Goal: Communication & Community: Answer question/provide support

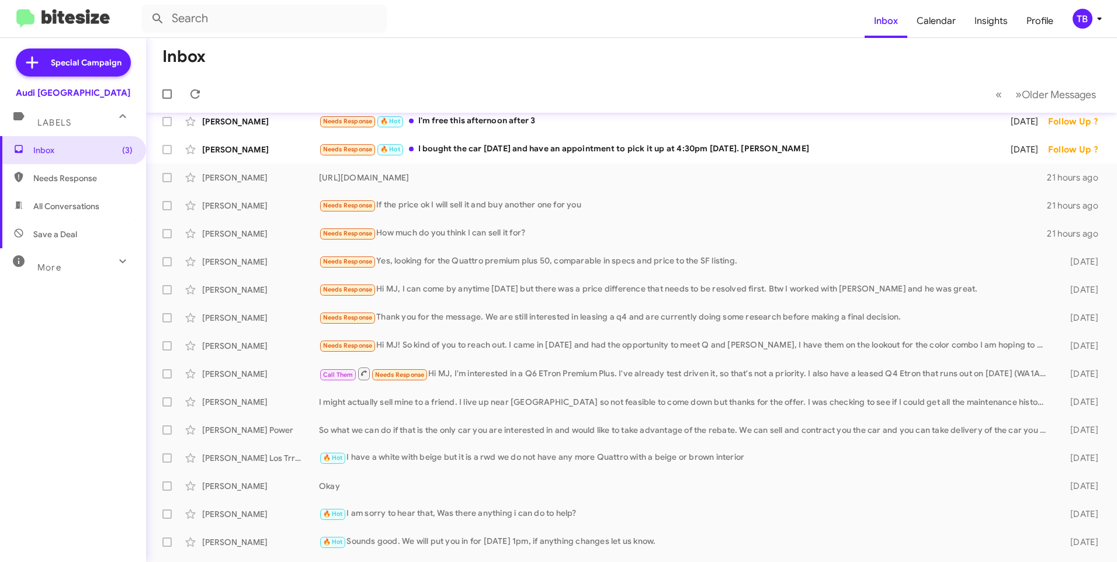
scroll to position [58, 0]
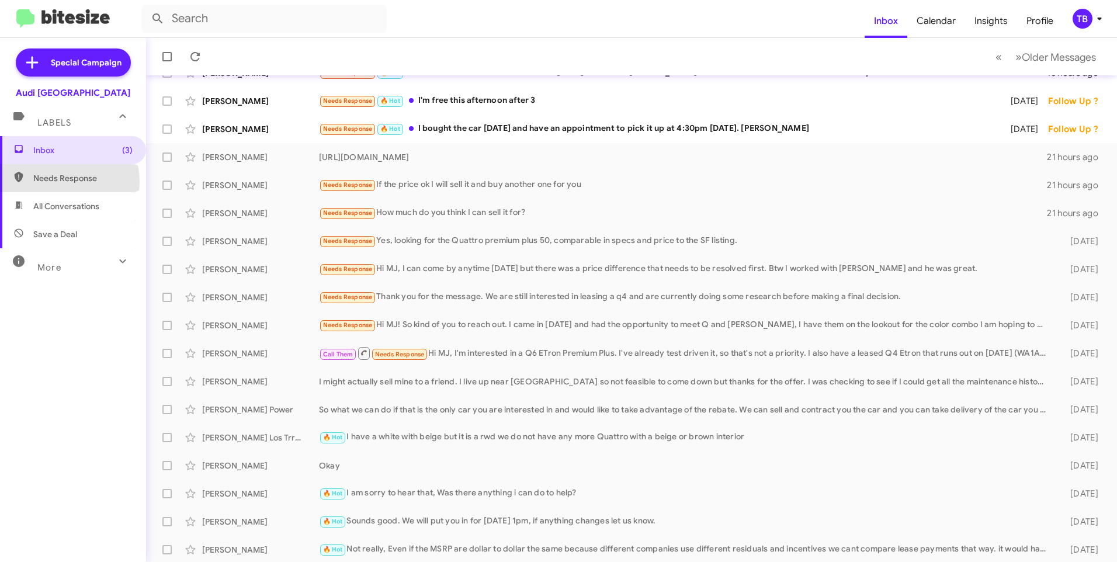
click at [67, 182] on span "Needs Response" at bounding box center [82, 178] width 99 height 12
type input "in:needs-response"
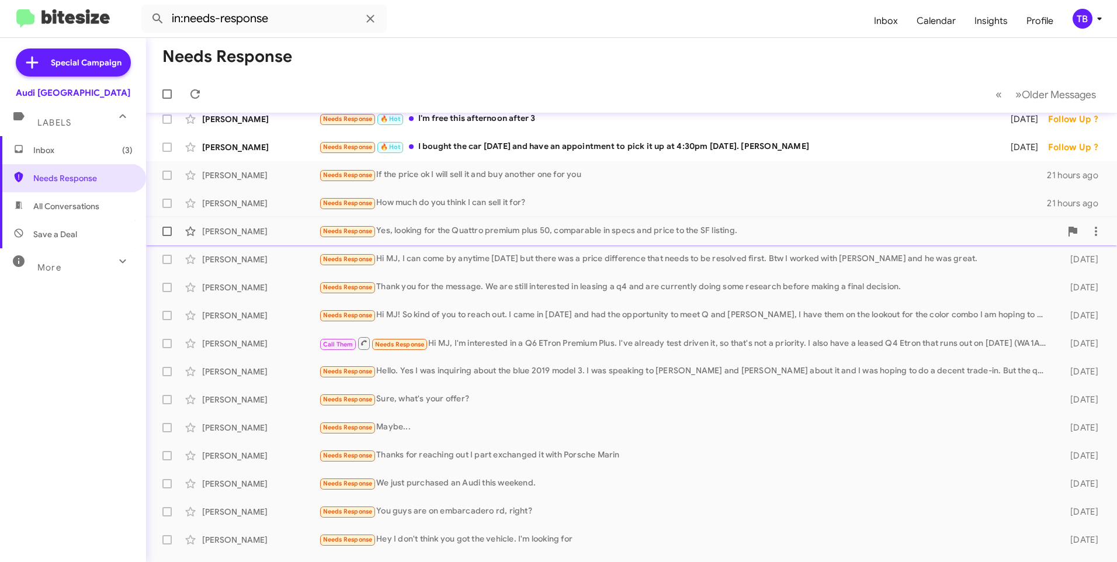
scroll to position [58, 0]
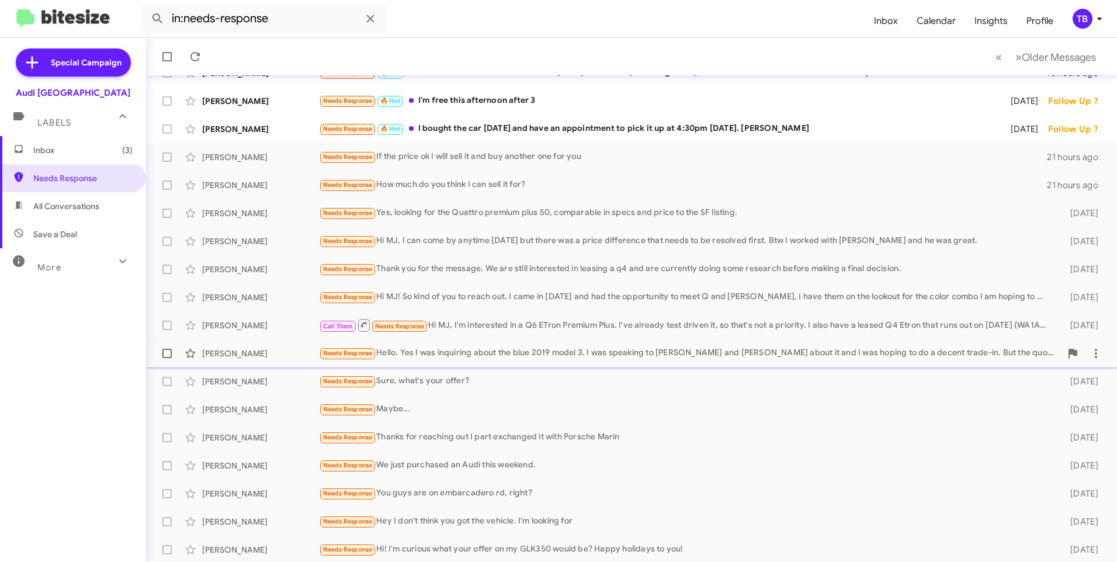
click at [712, 358] on div "Needs Response Hello. Yes I was inquiring about the blue 2019 model 3. I was sp…" at bounding box center [690, 352] width 742 height 13
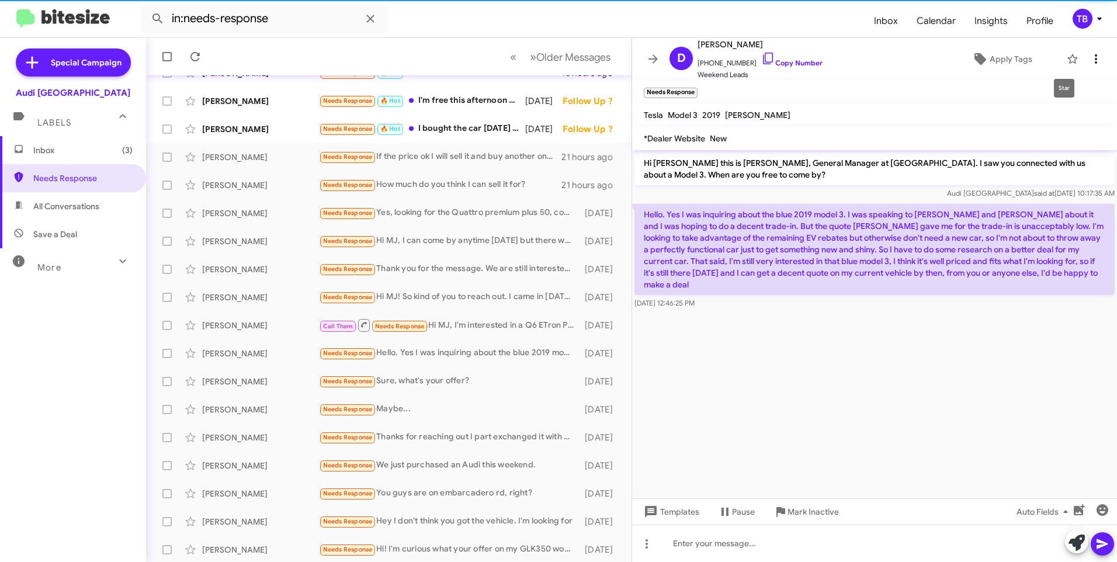
click at [1084, 55] on span at bounding box center [1095, 59] width 23 height 14
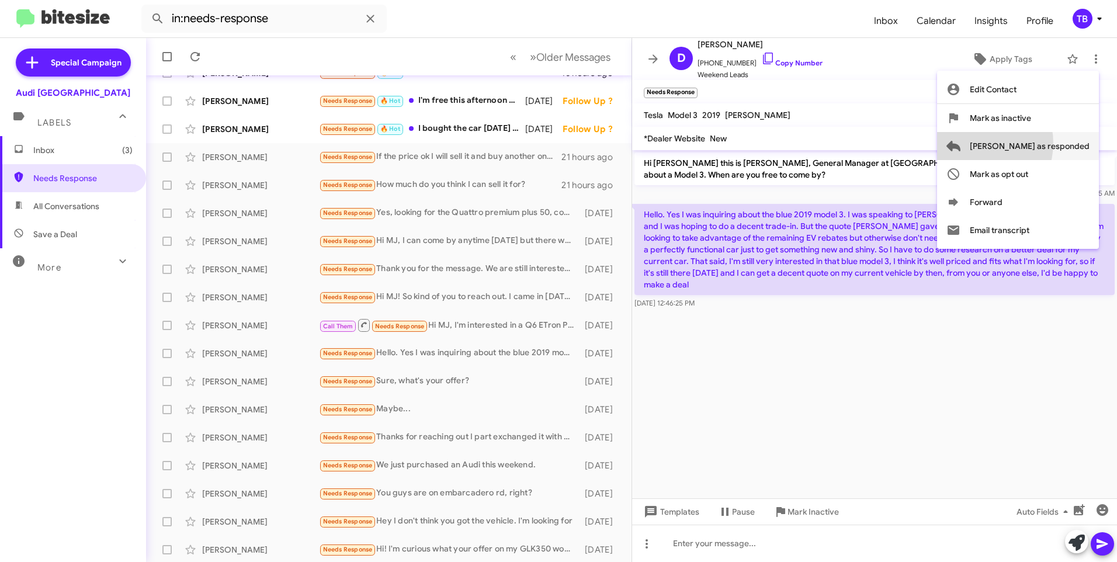
click at [1022, 143] on span "[PERSON_NAME] as responded" at bounding box center [1030, 146] width 120 height 28
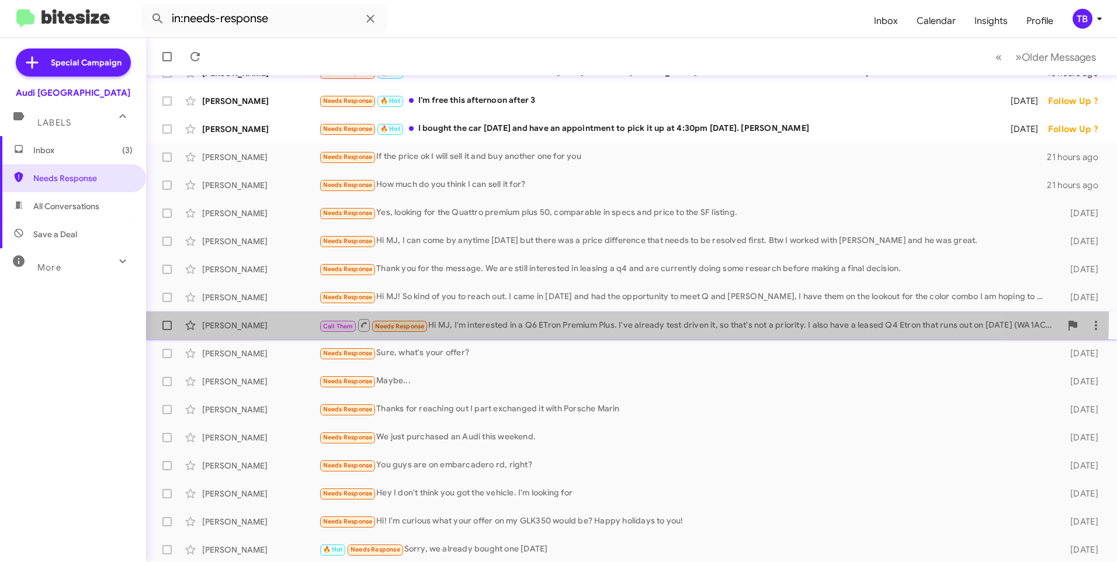
click at [611, 318] on div "Call Them Needs Response Hi MJ, I'm interested in a Q6 ETron Premium Plus. I've…" at bounding box center [690, 325] width 742 height 15
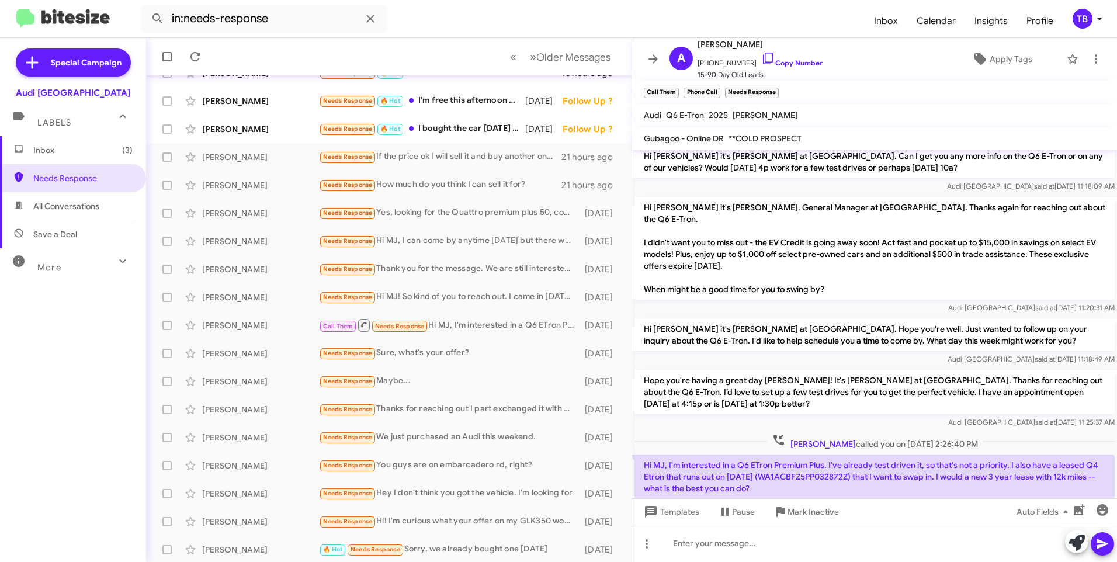
scroll to position [321, 0]
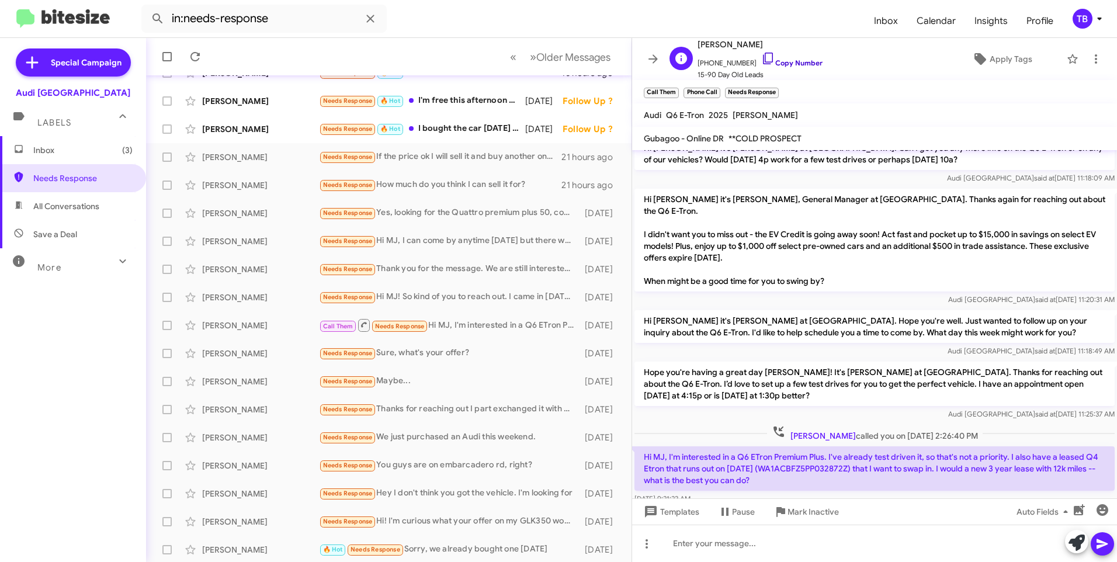
click at [761, 61] on icon at bounding box center [768, 58] width 14 height 14
click at [1093, 57] on icon at bounding box center [1096, 58] width 14 height 14
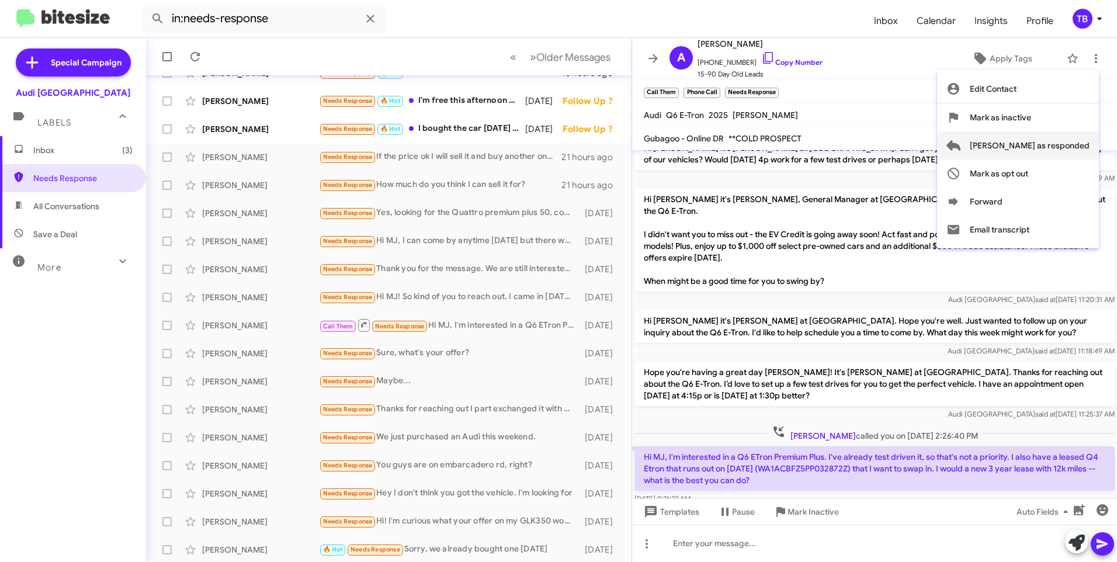
click at [1069, 142] on span "[PERSON_NAME] as responded" at bounding box center [1030, 145] width 120 height 28
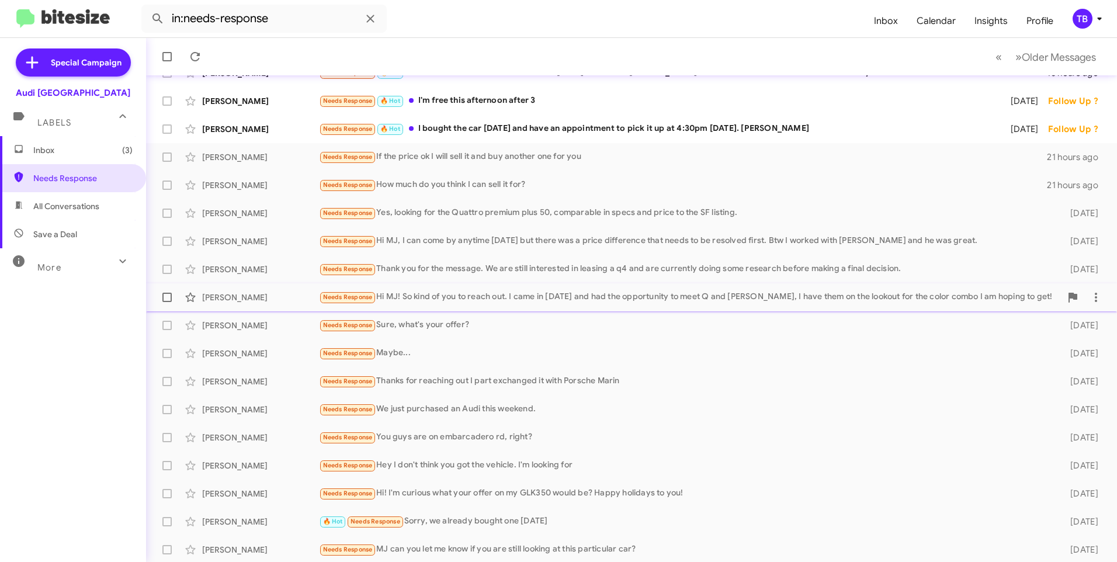
click at [584, 303] on div "Needs Response Hi MJ! So kind of you to reach out. I came in yesterday and had …" at bounding box center [690, 296] width 742 height 13
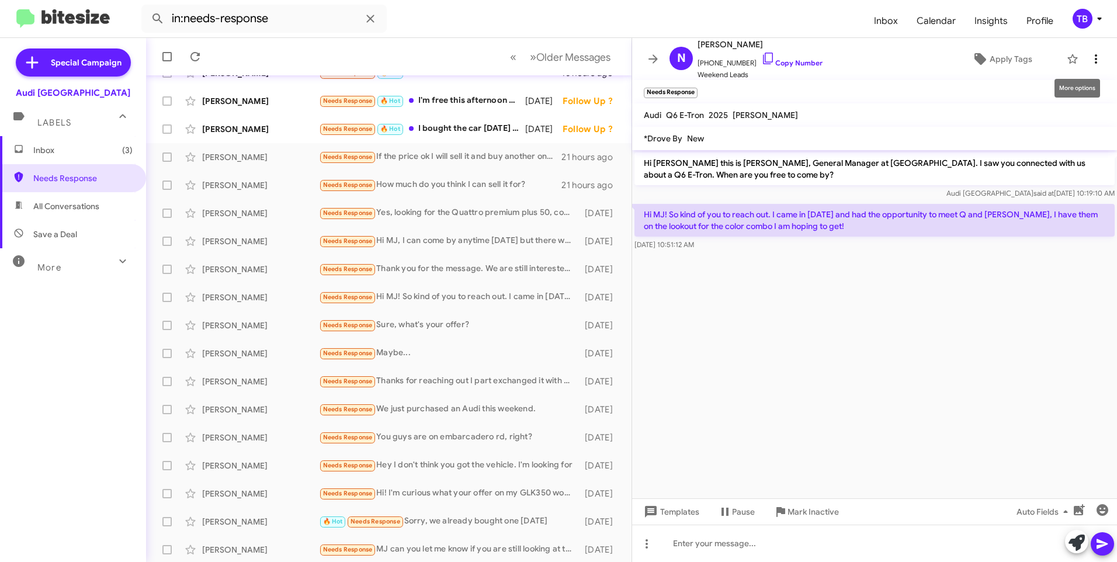
click at [1089, 53] on icon at bounding box center [1096, 59] width 14 height 14
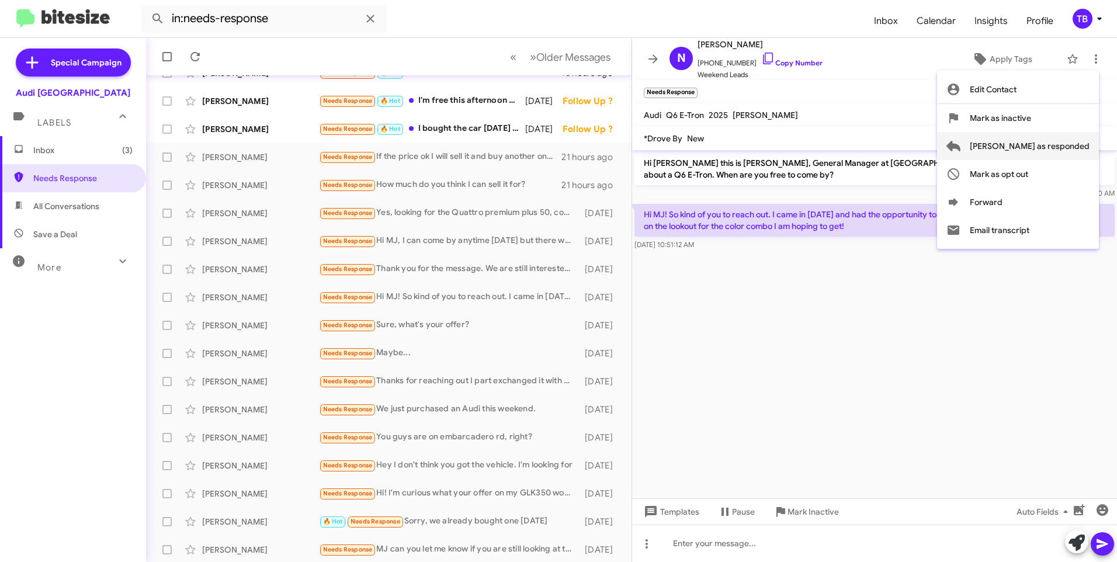
click at [1056, 145] on span "[PERSON_NAME] as responded" at bounding box center [1030, 146] width 120 height 28
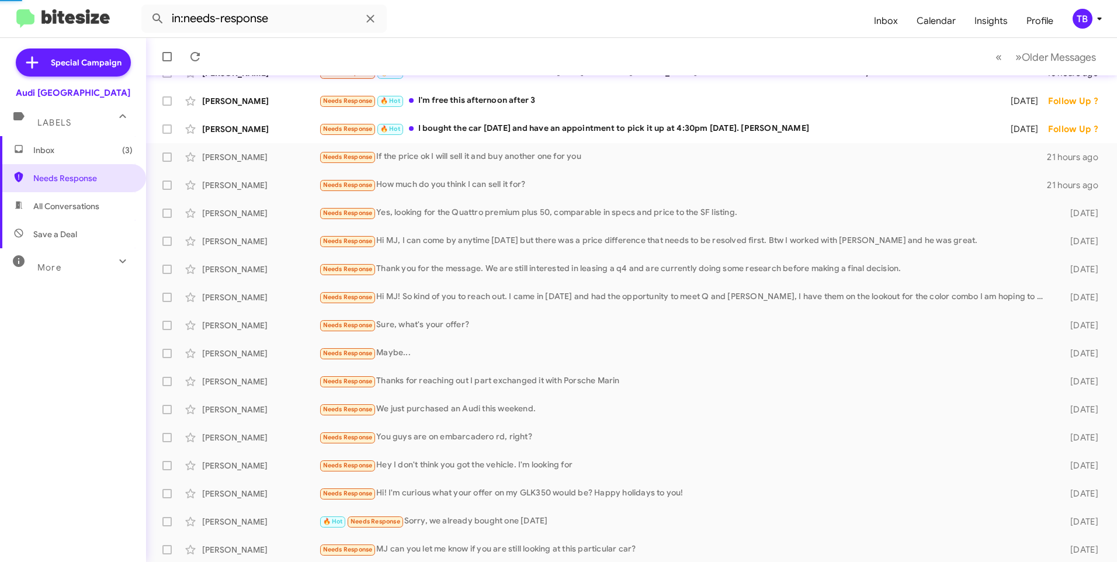
scroll to position [32, 0]
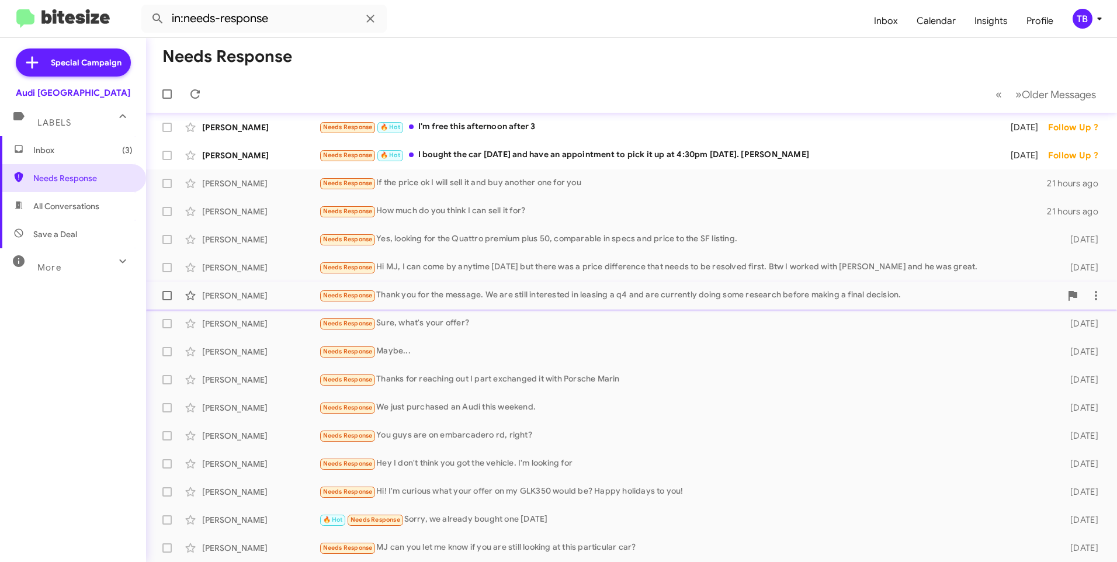
click at [827, 288] on div "Michelle Gullo Needs Response Thank you for the message. We are still intereste…" at bounding box center [631, 295] width 952 height 23
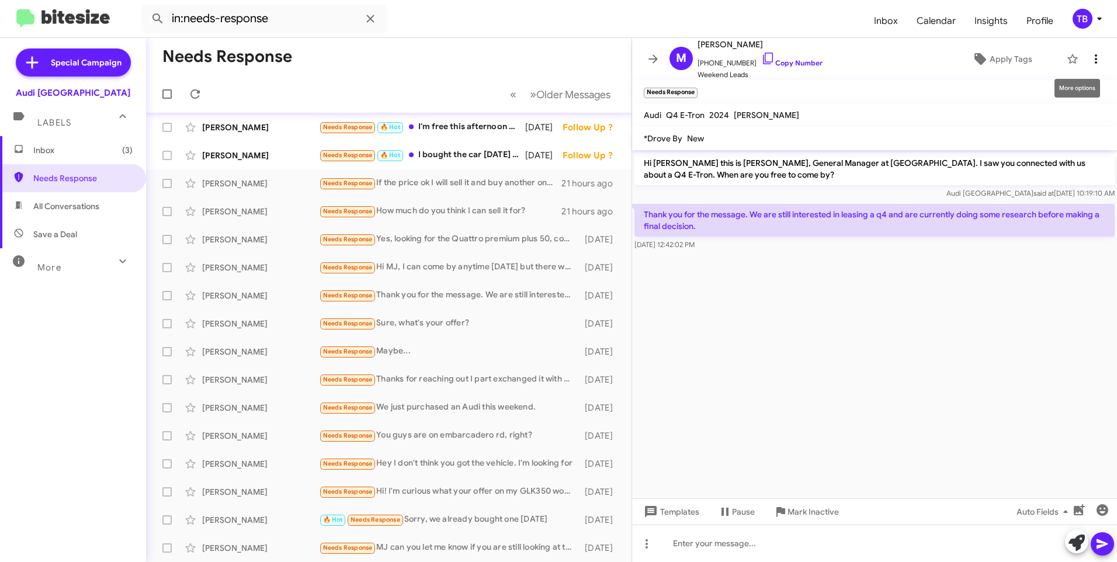
click at [1089, 54] on icon at bounding box center [1096, 59] width 14 height 14
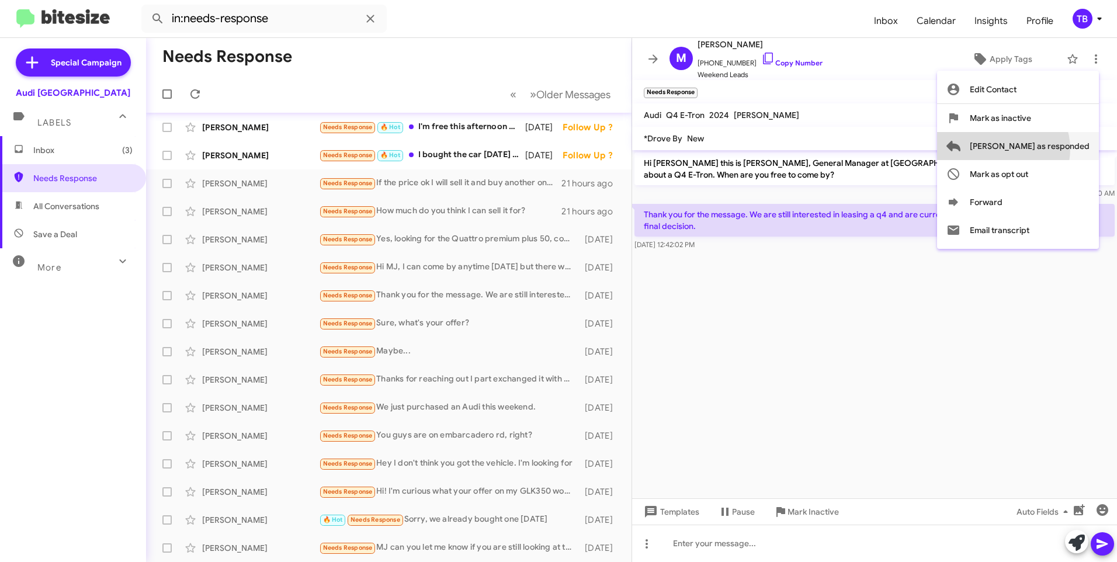
click at [1050, 149] on span "[PERSON_NAME] as responded" at bounding box center [1030, 146] width 120 height 28
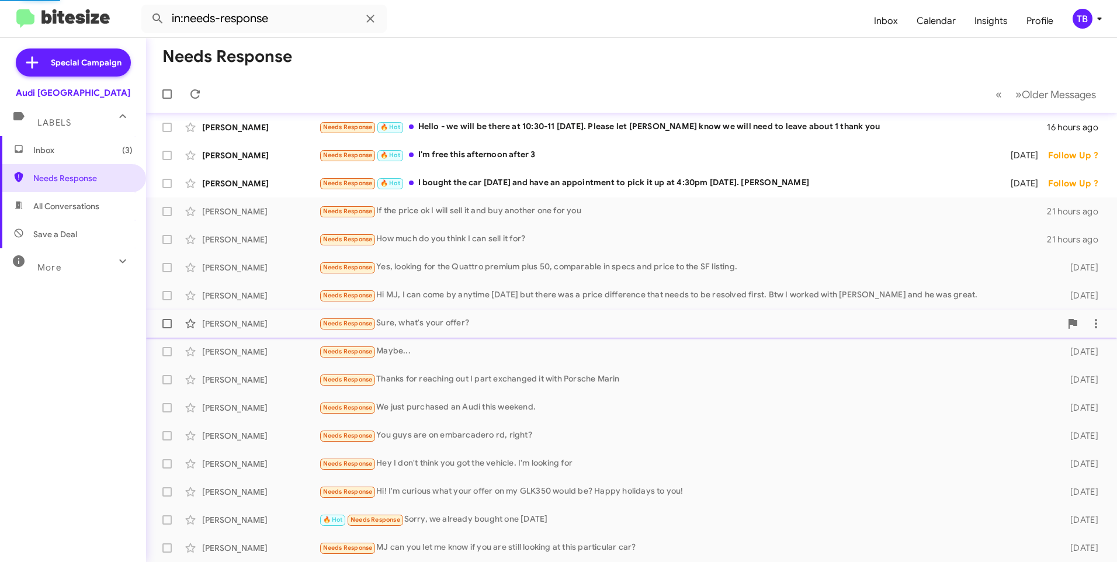
scroll to position [4, 0]
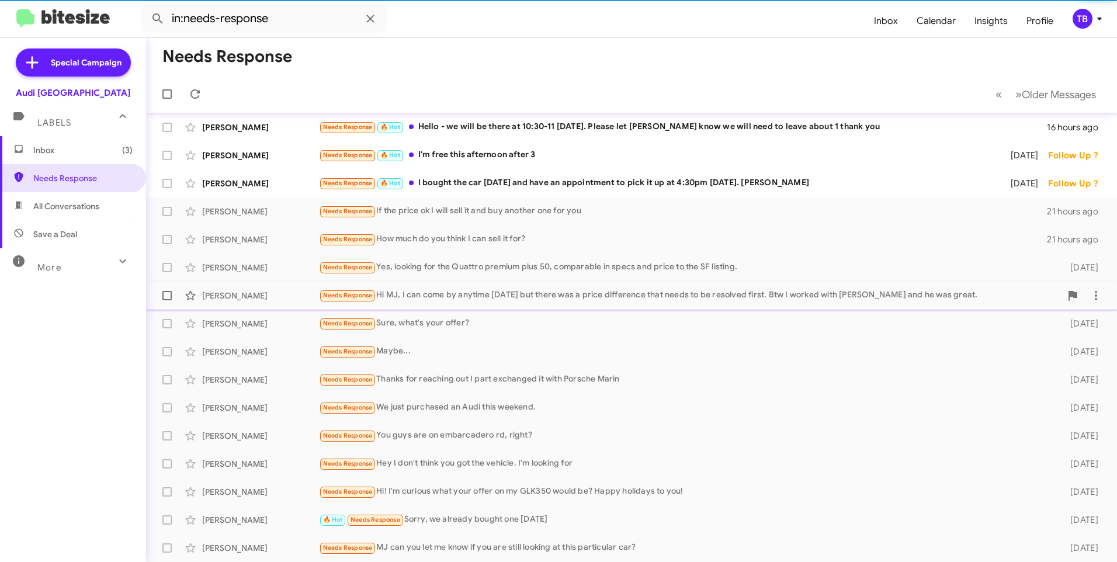
click at [505, 296] on div "Needs Response Hi MJ, I can come by anytime today but there was a price differe…" at bounding box center [690, 295] width 742 height 13
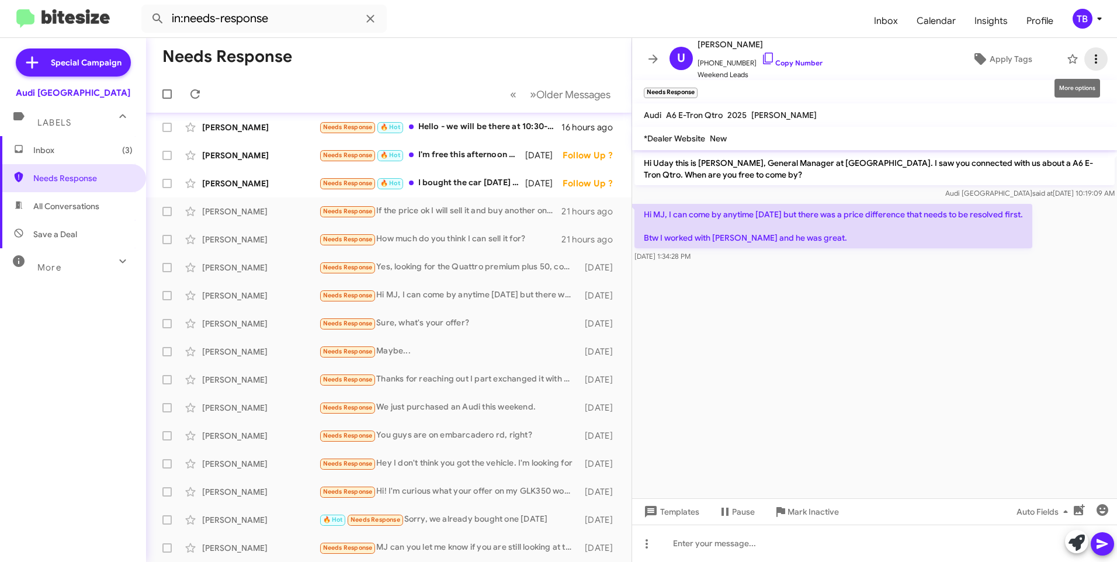
click at [1089, 56] on icon at bounding box center [1096, 59] width 14 height 14
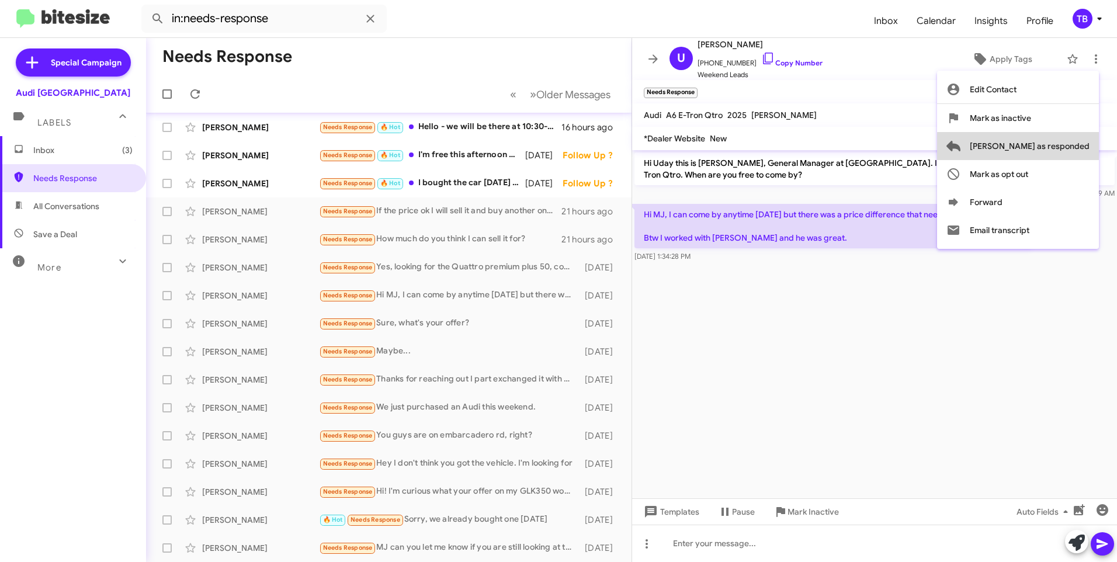
click at [1078, 147] on span "[PERSON_NAME] as responded" at bounding box center [1030, 146] width 120 height 28
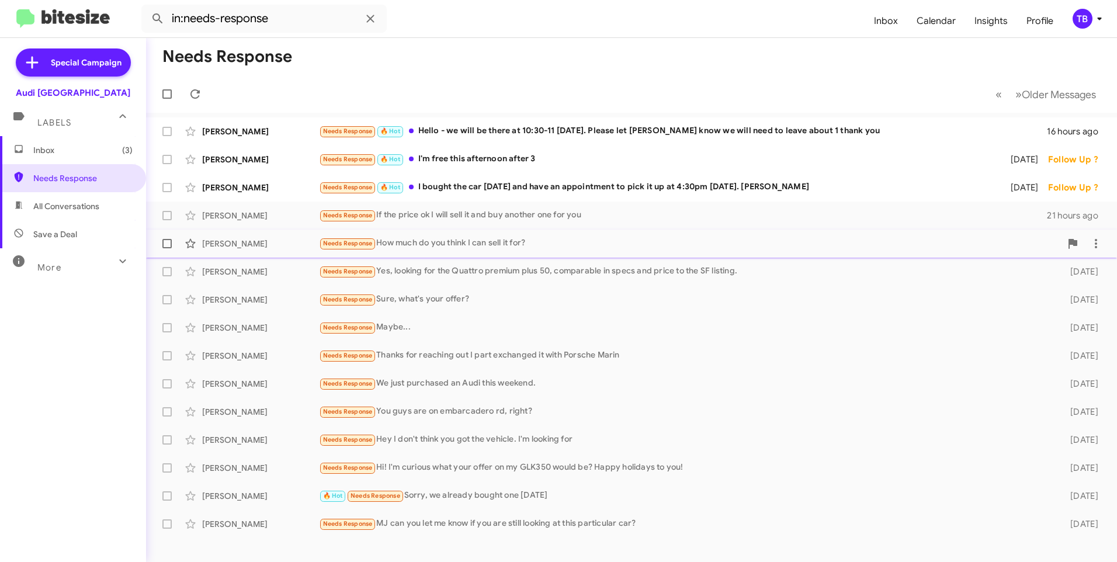
click at [623, 248] on div "Needs Response How much do you think I can sell it for?" at bounding box center [690, 243] width 742 height 13
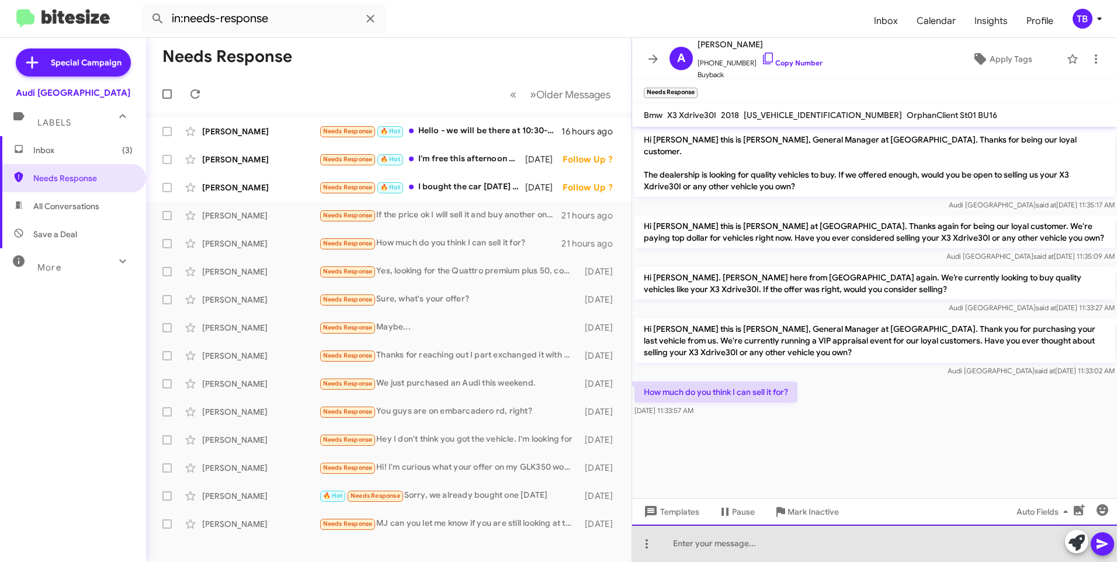
click at [708, 542] on div at bounding box center [874, 543] width 485 height 37
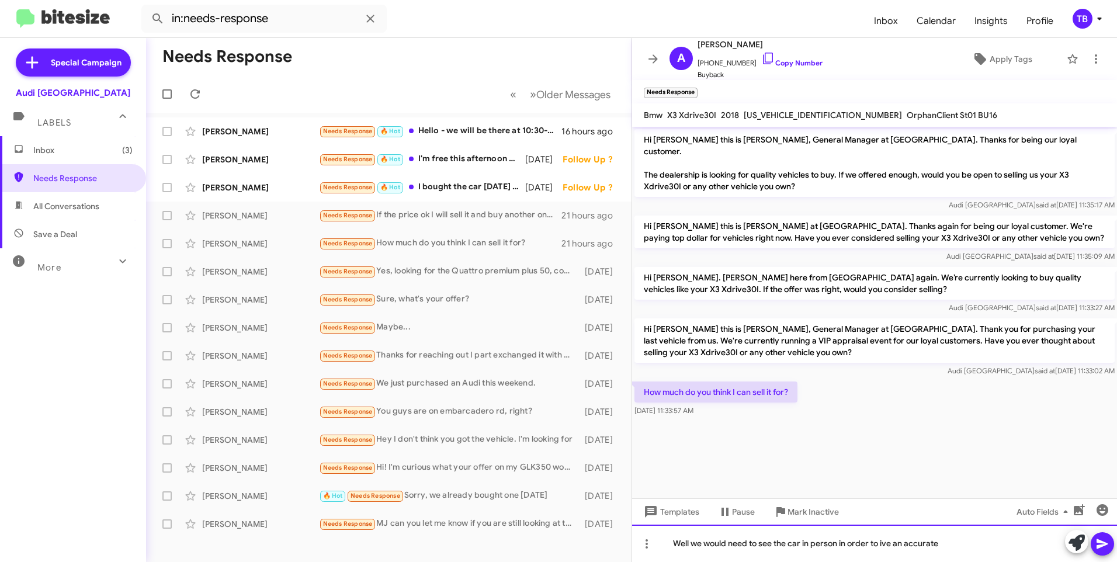
click at [880, 544] on div "Well we would need to see the car in person in order to ive an accurate" at bounding box center [874, 543] width 485 height 37
click at [957, 543] on div "Well we would need to see the car in person in order to give an accurate" at bounding box center [874, 543] width 485 height 37
click at [1032, 555] on div "Well we would need to see the car in person in order to give an accurate apprai…" at bounding box center [874, 543] width 485 height 37
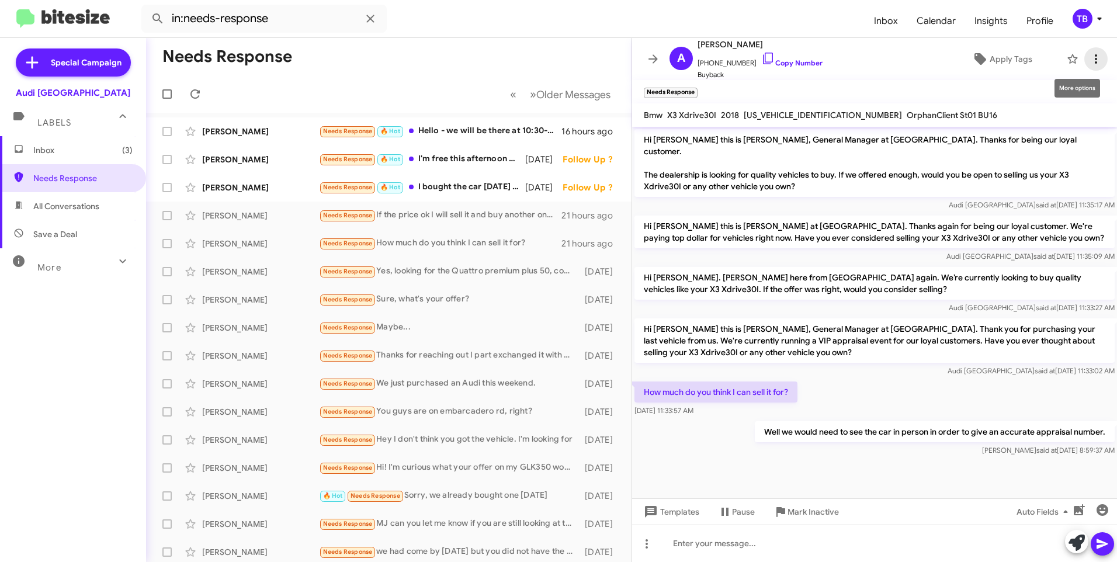
click at [1093, 53] on icon at bounding box center [1096, 59] width 14 height 14
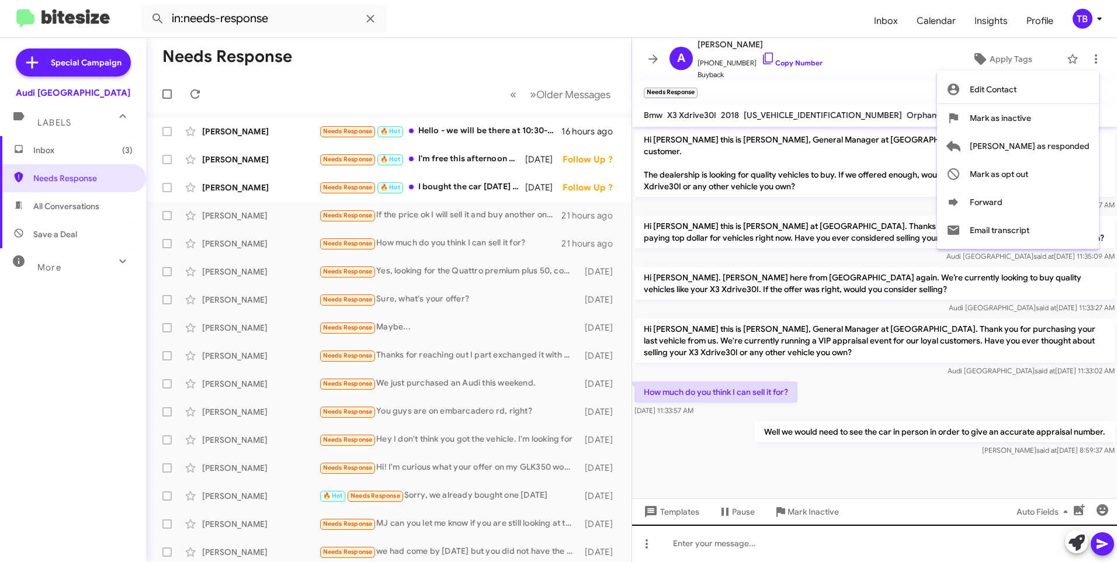
click at [782, 547] on div at bounding box center [558, 281] width 1117 height 562
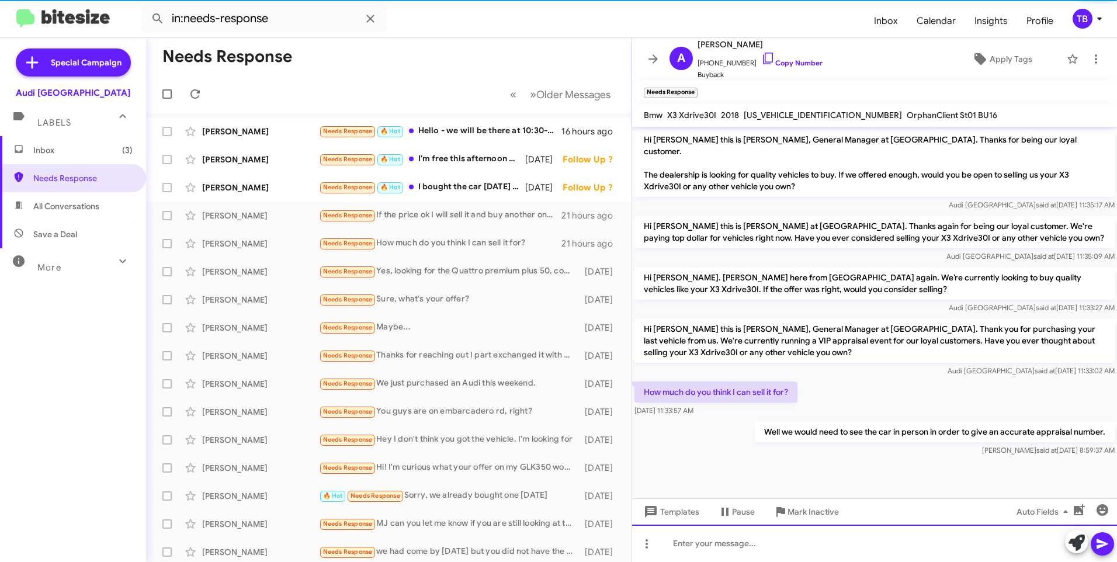
click at [782, 547] on div at bounding box center [874, 543] width 485 height 37
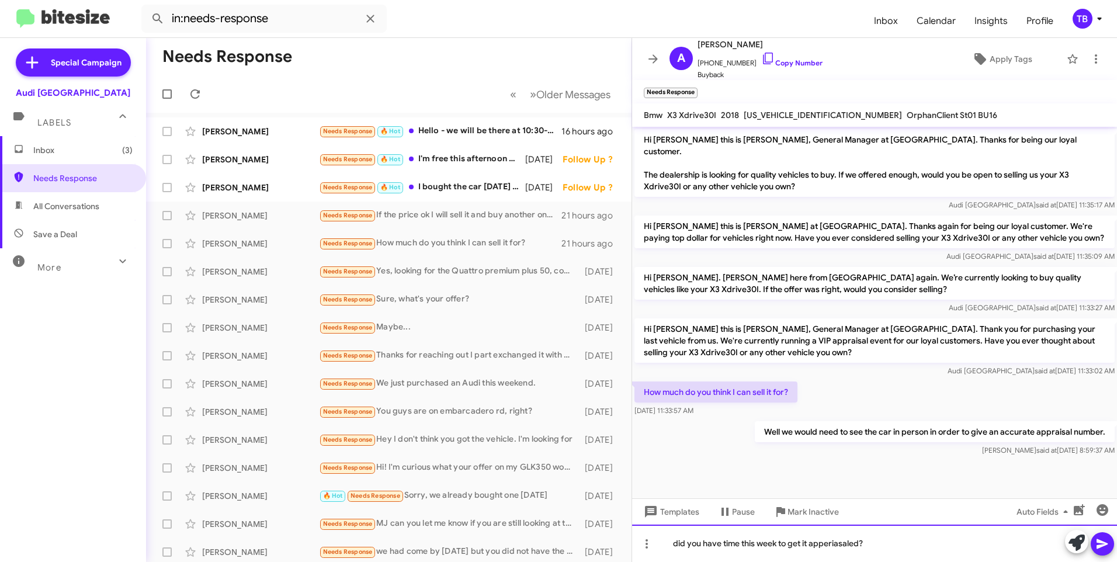
drag, startPoint x: 823, startPoint y: 547, endPoint x: 765, endPoint y: 553, distance: 58.1
click at [765, 553] on div "did you have time this week to get it apperiasaled?" at bounding box center [874, 543] width 485 height 37
click at [824, 545] on div "did you have time this week to get it apperiasaled?" at bounding box center [874, 543] width 485 height 37
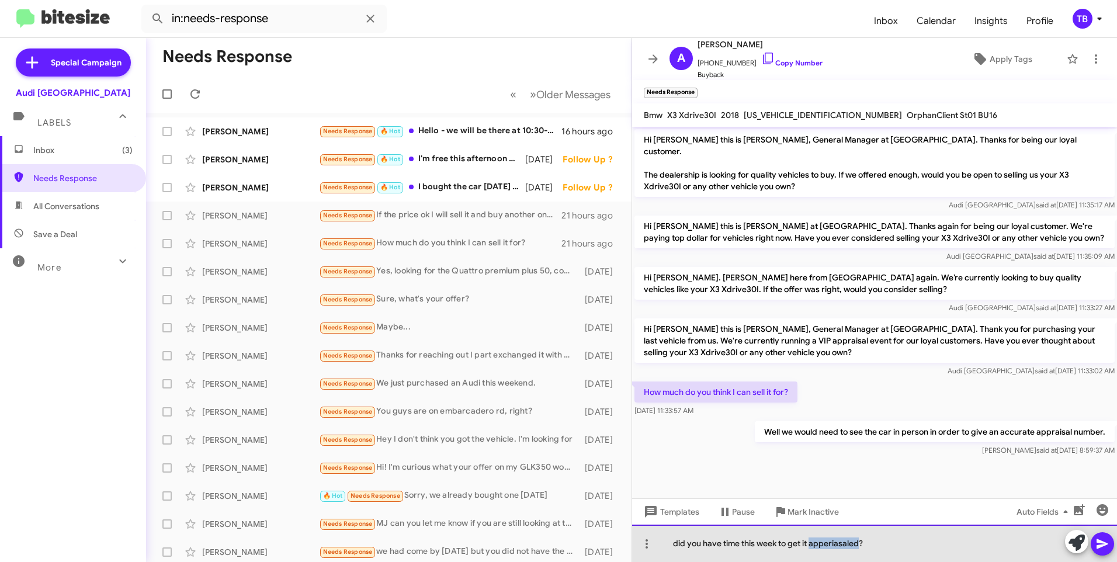
click at [824, 545] on div "did you have time this week to get it apperiasaled?" at bounding box center [874, 543] width 485 height 37
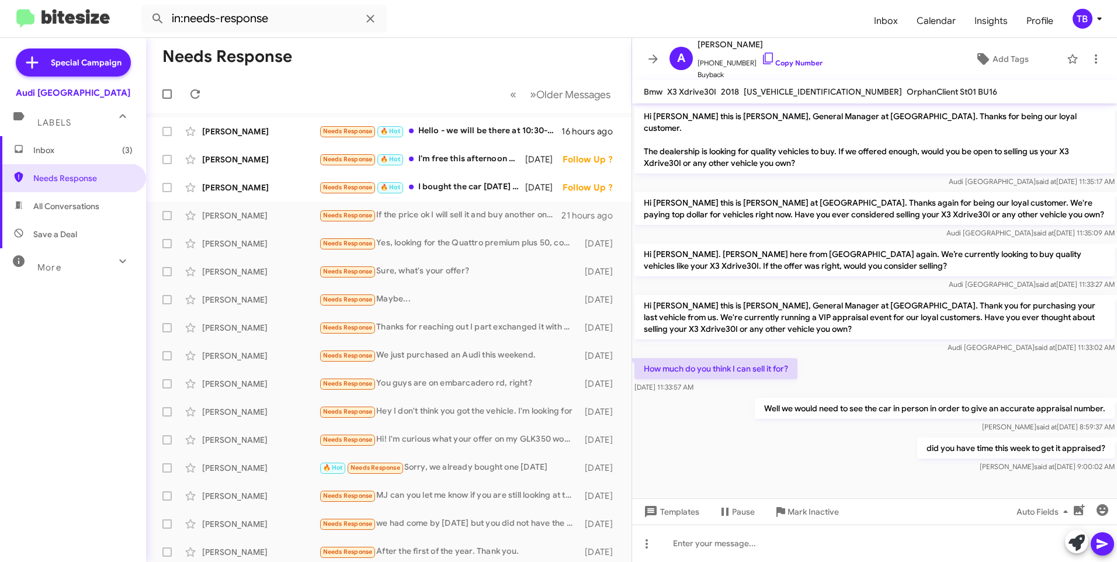
click at [1102, 55] on mat-toolbar "A Adnaan Khan +14152900767 Copy Number Buyback Add Tags" at bounding box center [874, 59] width 485 height 42
click at [1084, 60] on span at bounding box center [1095, 59] width 23 height 14
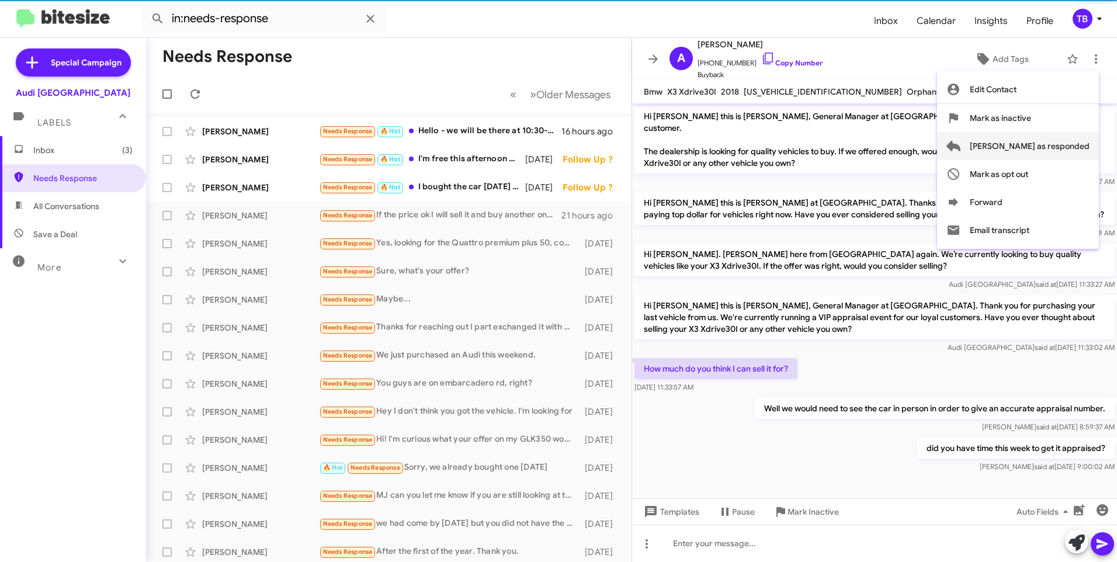
click at [1050, 142] on span "[PERSON_NAME] as responded" at bounding box center [1030, 146] width 120 height 28
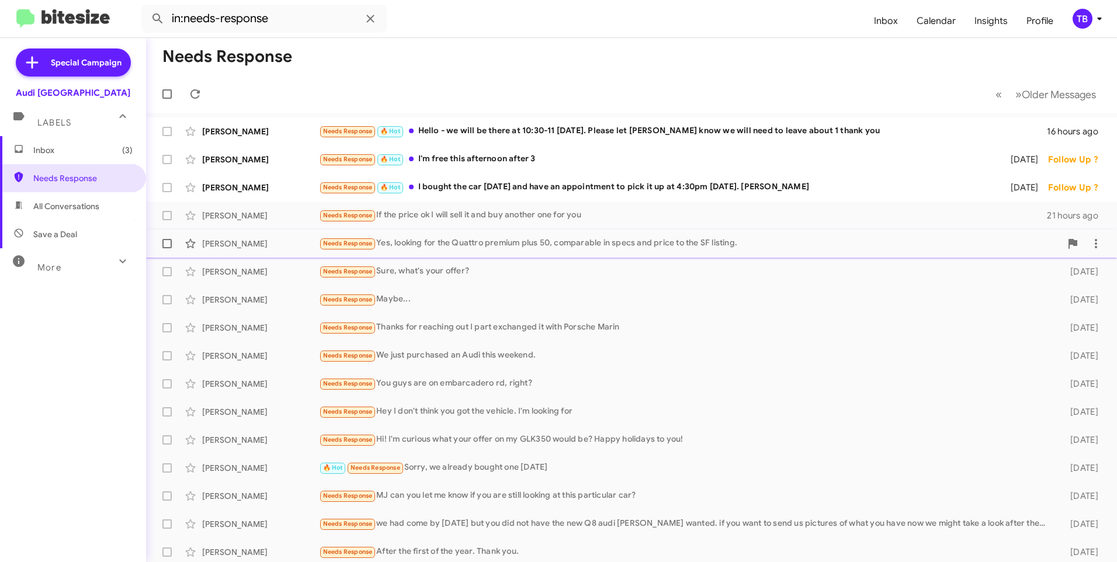
click at [562, 243] on div "Needs Response Yes, looking for the Quattro premium plus 50, comparable in spec…" at bounding box center [690, 243] width 742 height 13
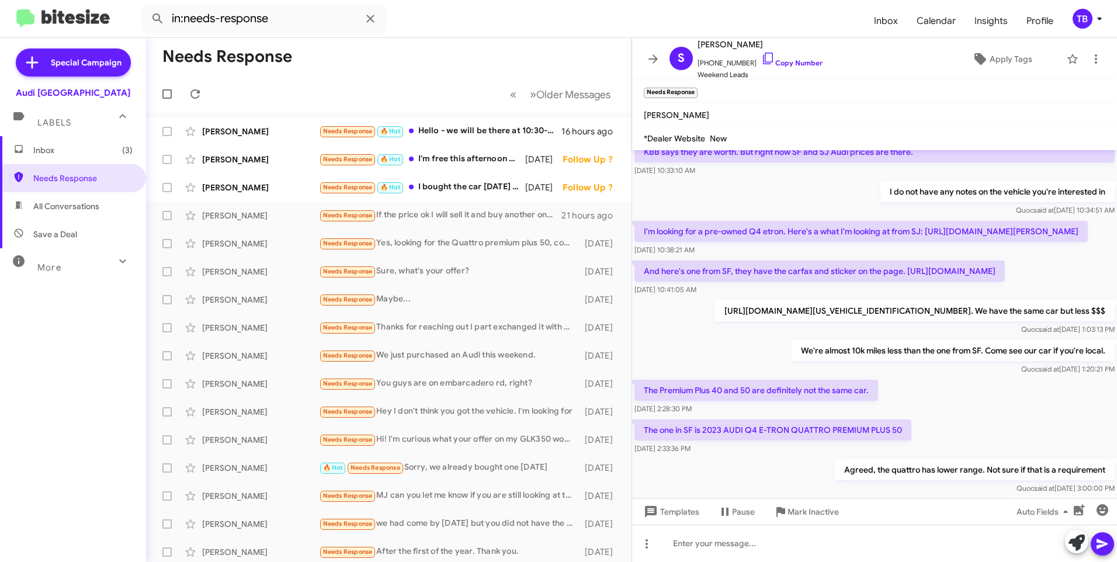
scroll to position [16, 0]
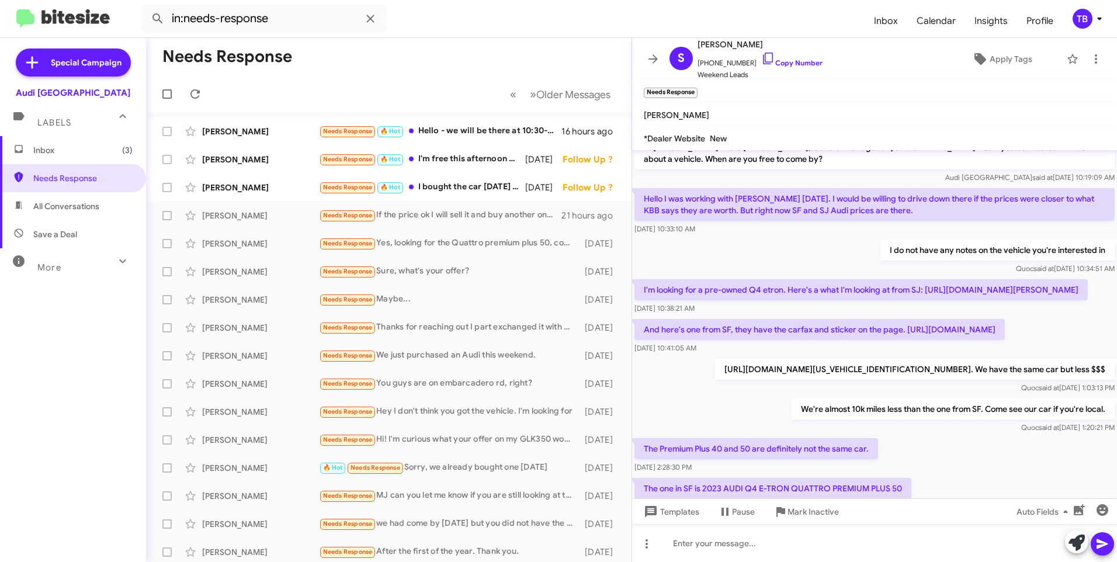
click at [679, 340] on p "And here's one from SF, they have the carfax and sticker on the page. [URL][DOM…" at bounding box center [819, 329] width 370 height 21
click at [680, 340] on p "And here's one from SF, they have the carfax and sticker on the page. [URL][DOM…" at bounding box center [819, 329] width 370 height 21
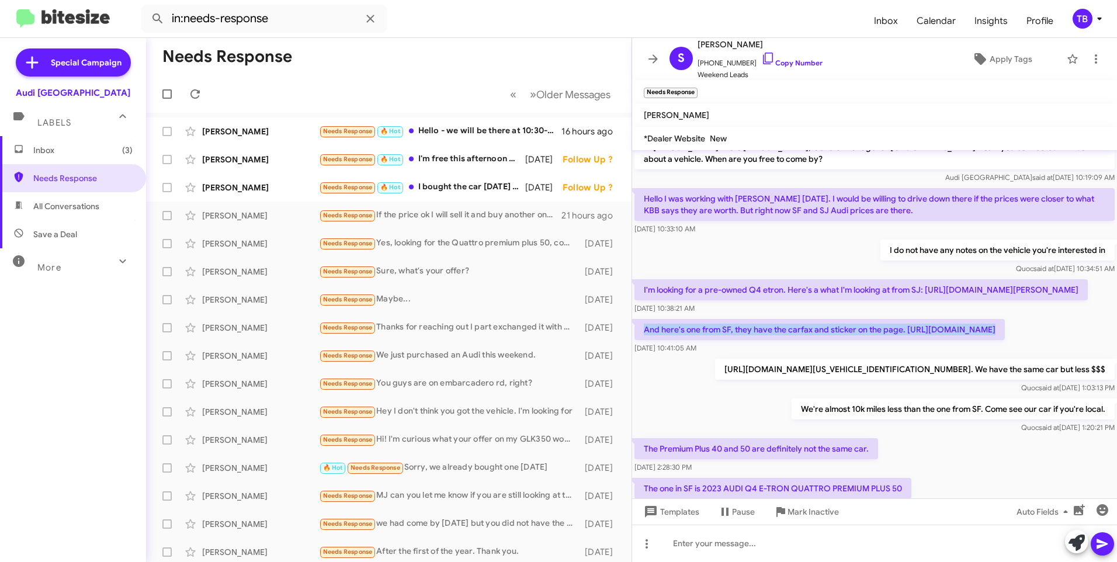
click at [680, 340] on p "And here's one from SF, they have the carfax and sticker on the page. [URL][DOM…" at bounding box center [819, 329] width 370 height 21
drag, startPoint x: 680, startPoint y: 363, endPoint x: 1042, endPoint y: 377, distance: 361.9
click at [1005, 354] on div "And here's one from SF, they have the carfax and sticker on the page. https://w…" at bounding box center [819, 336] width 370 height 35
click at [1005, 340] on p "And here's one from SF, they have the carfax and sticker on the page. [URL][DOM…" at bounding box center [819, 329] width 370 height 21
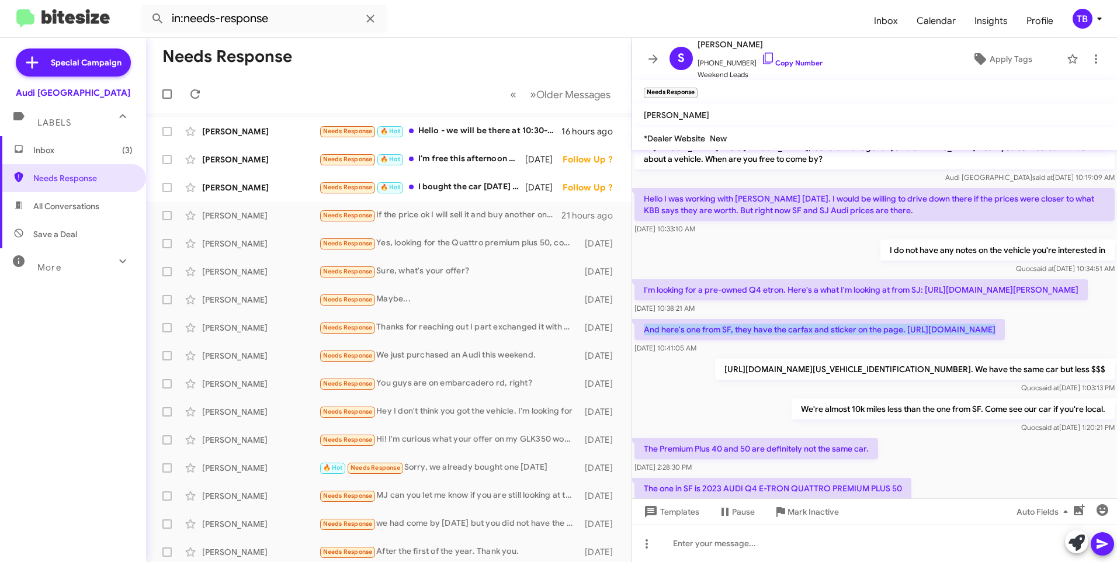
click at [1005, 340] on p "And here's one from SF, they have the carfax and sticker on the page. [URL][DOM…" at bounding box center [819, 329] width 370 height 21
drag, startPoint x: 1076, startPoint y: 363, endPoint x: 644, endPoint y: 370, distance: 431.8
click at [644, 340] on p "And here's one from SF, they have the carfax and sticker on the page. [URL][DOM…" at bounding box center [819, 329] width 370 height 21
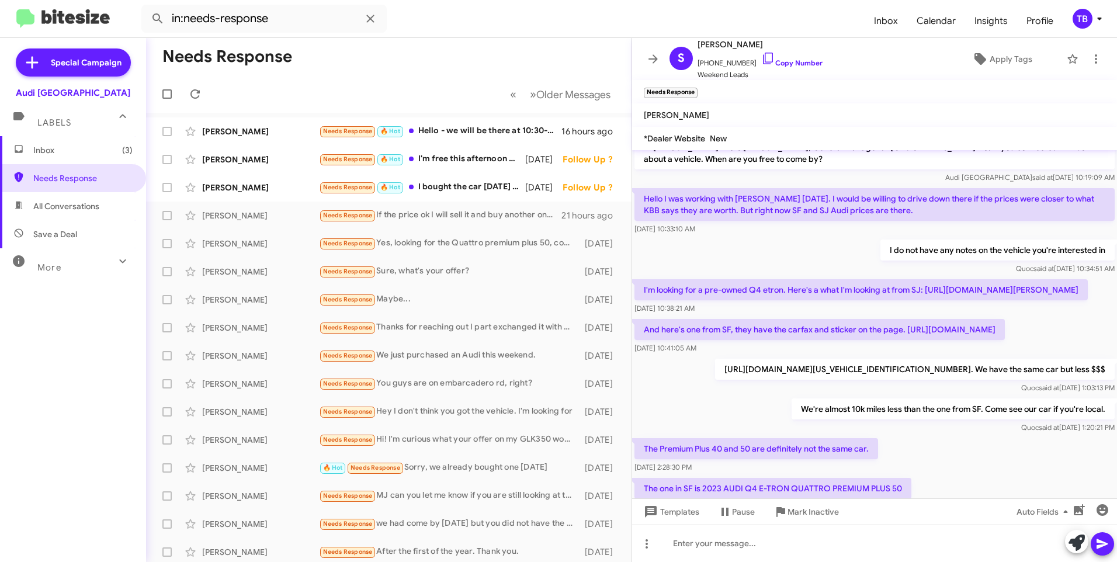
drag, startPoint x: 644, startPoint y: 370, endPoint x: 673, endPoint y: 365, distance: 29.2
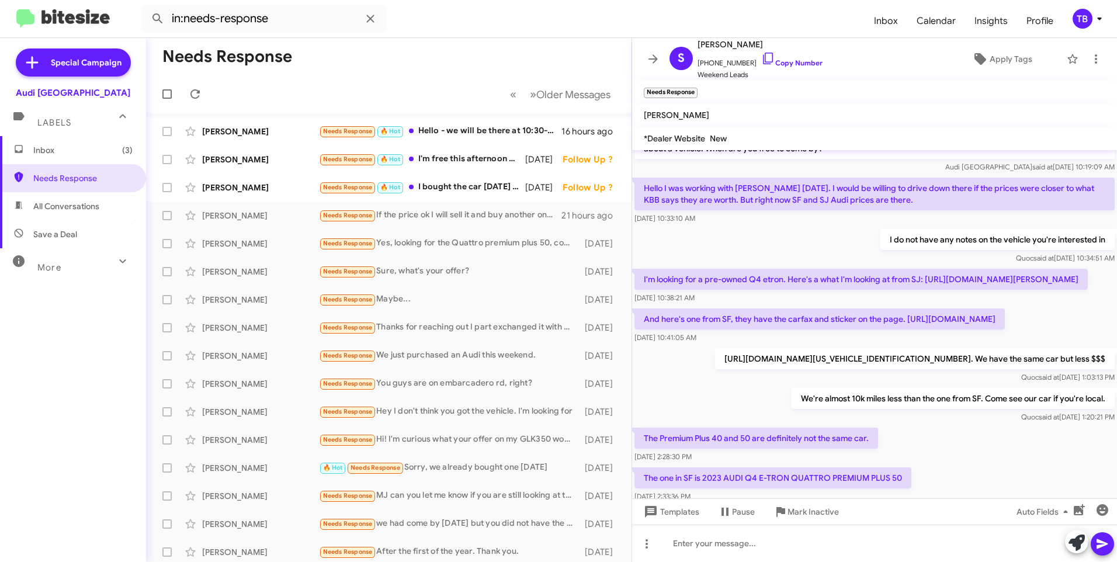
scroll to position [191, 0]
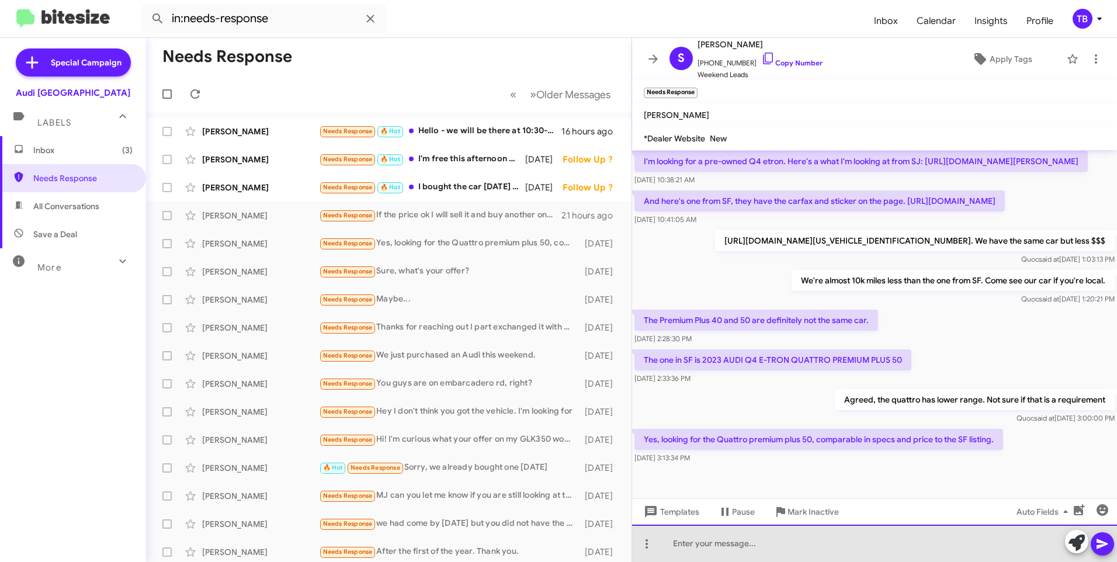
click at [706, 554] on div at bounding box center [874, 543] width 485 height 37
click at [706, 553] on div at bounding box center [874, 543] width 485 height 37
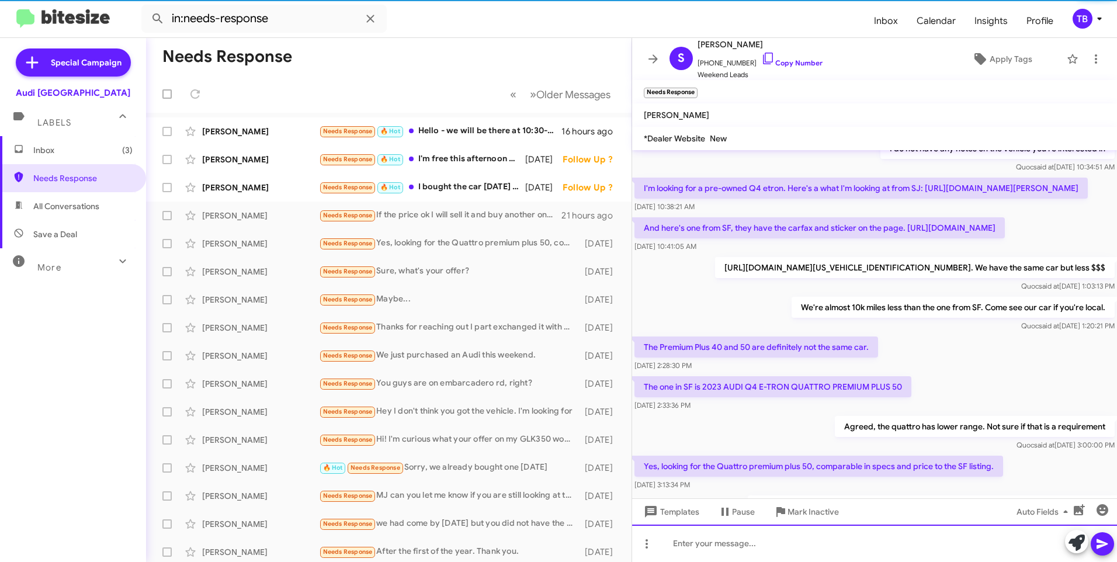
scroll to position [245, 0]
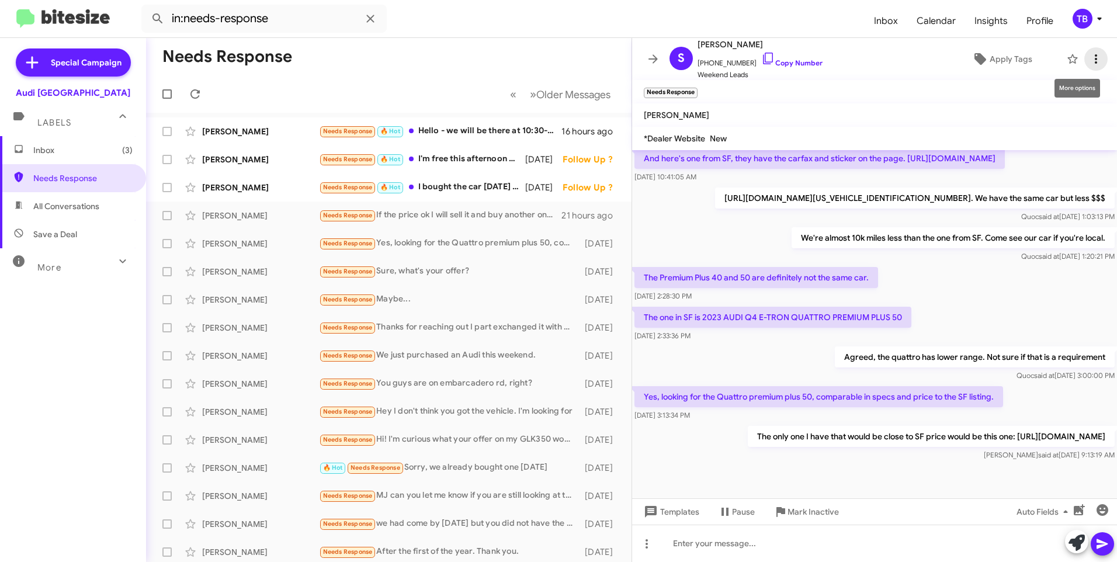
click at [1089, 57] on icon at bounding box center [1096, 59] width 14 height 14
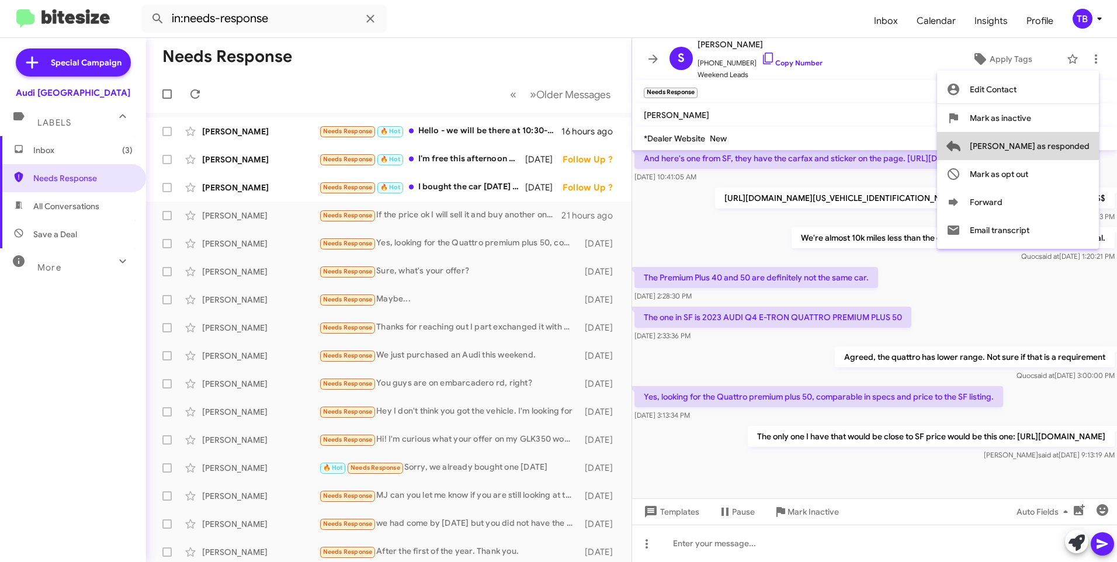
click at [1074, 140] on span "[PERSON_NAME] as responded" at bounding box center [1030, 146] width 120 height 28
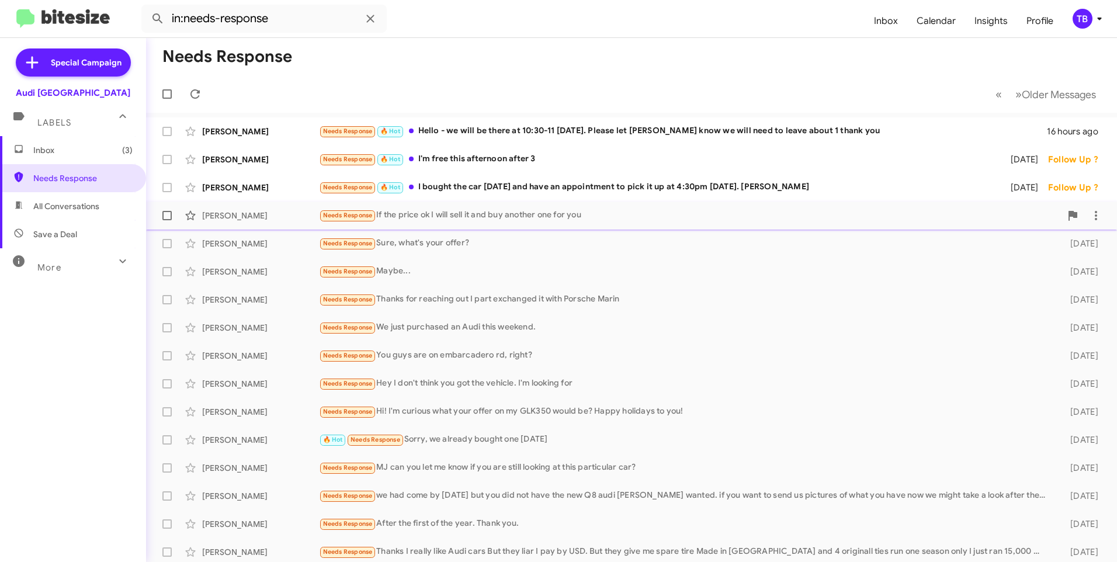
click at [495, 213] on div "Needs Response If the price ok I will sell it and buy another one for you" at bounding box center [690, 215] width 742 height 13
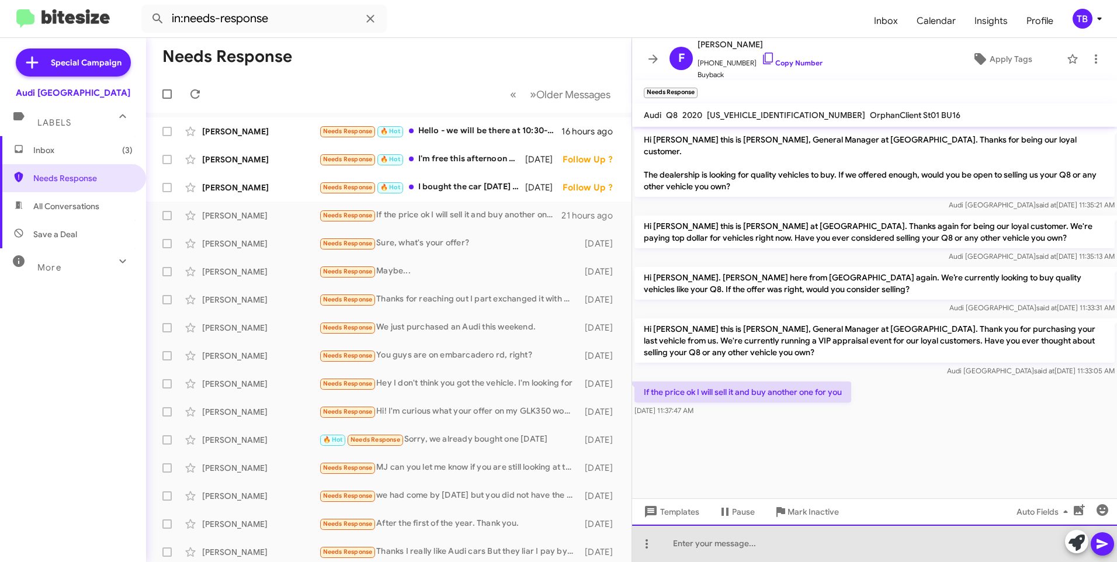
click at [819, 545] on div at bounding box center [874, 543] width 485 height 37
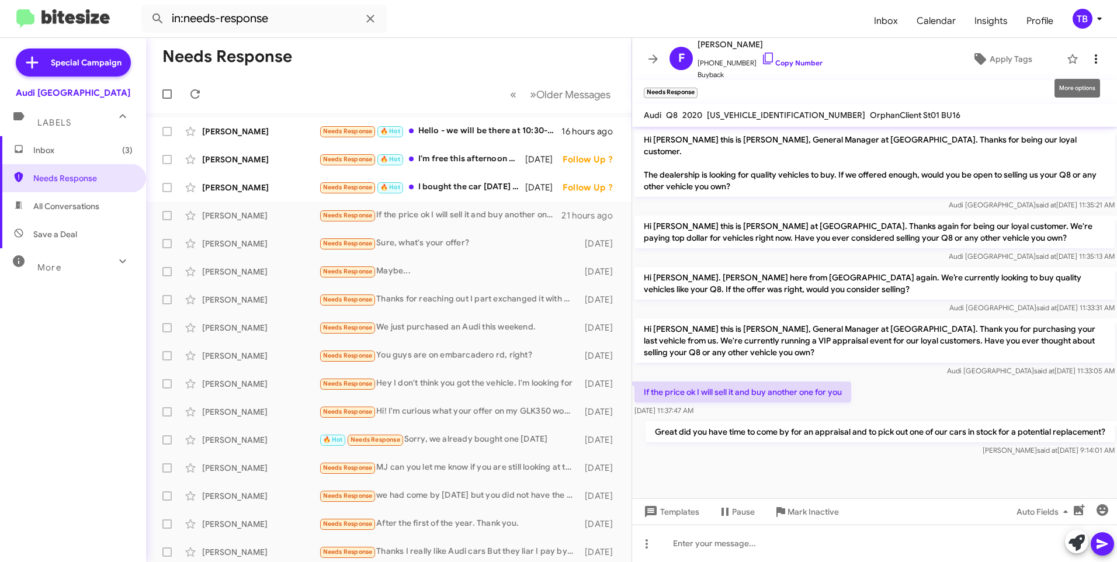
click at [1089, 55] on icon at bounding box center [1096, 59] width 14 height 14
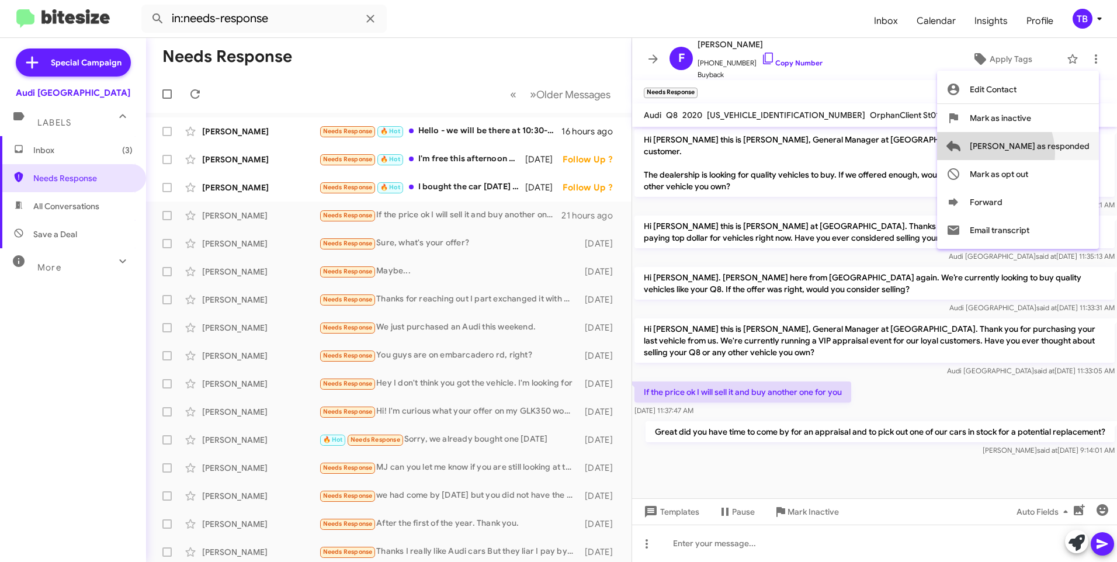
click at [1030, 153] on span "[PERSON_NAME] as responded" at bounding box center [1030, 146] width 120 height 28
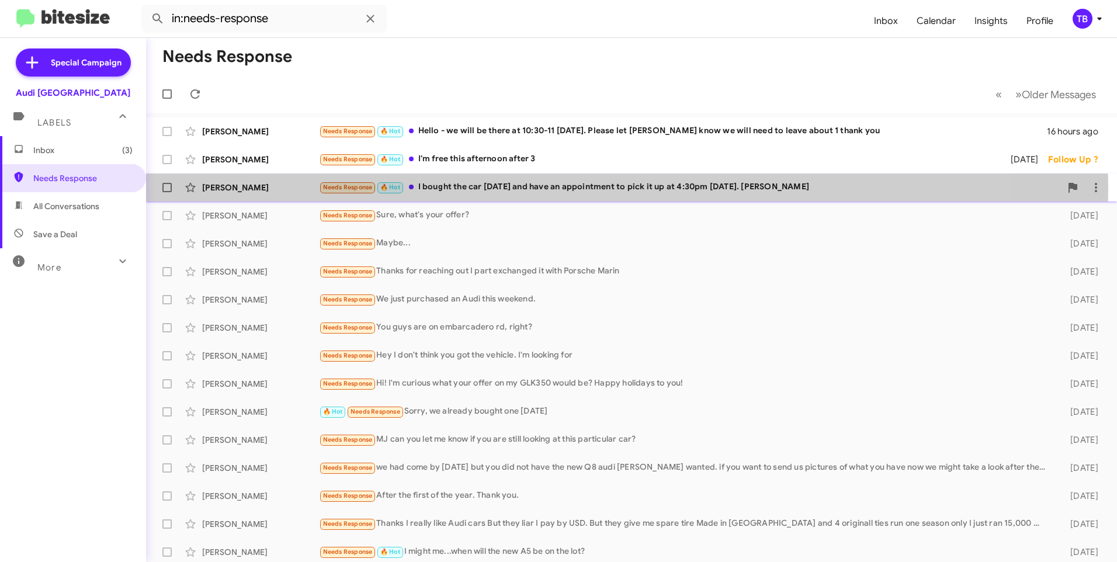
click at [465, 189] on div "Needs Response 🔥 Hot I bought the car yesterday and have an appointment to pick…" at bounding box center [690, 187] width 742 height 13
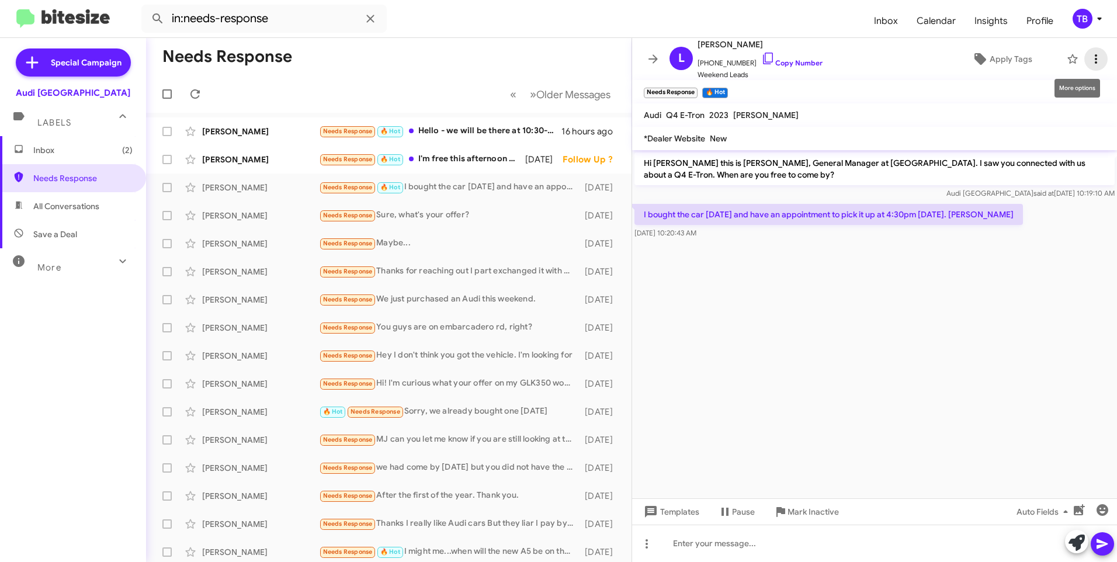
click at [1089, 57] on icon at bounding box center [1096, 59] width 14 height 14
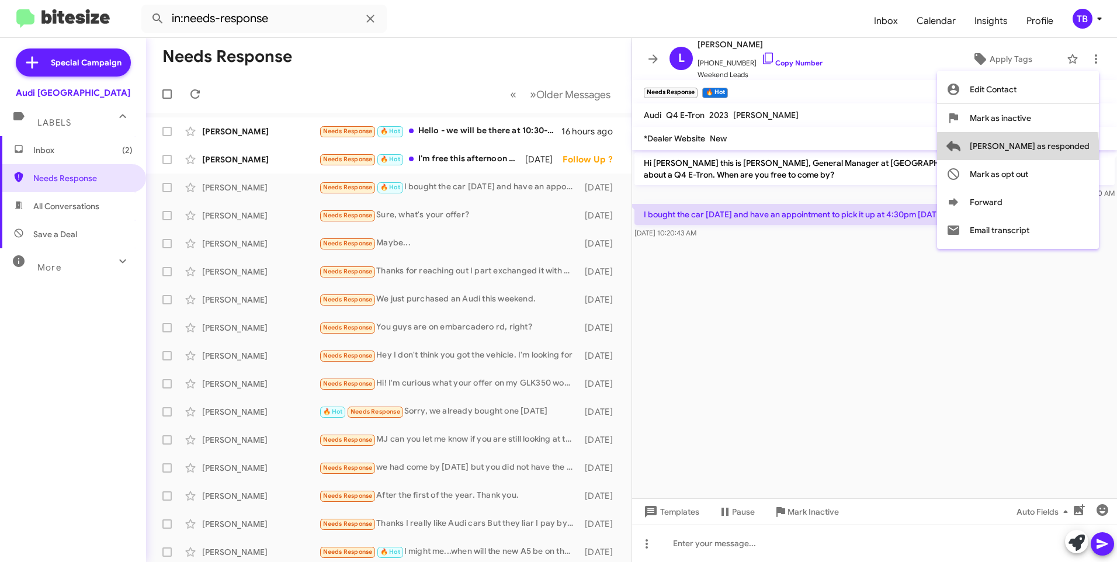
click at [1064, 150] on span "[PERSON_NAME] as responded" at bounding box center [1030, 146] width 120 height 28
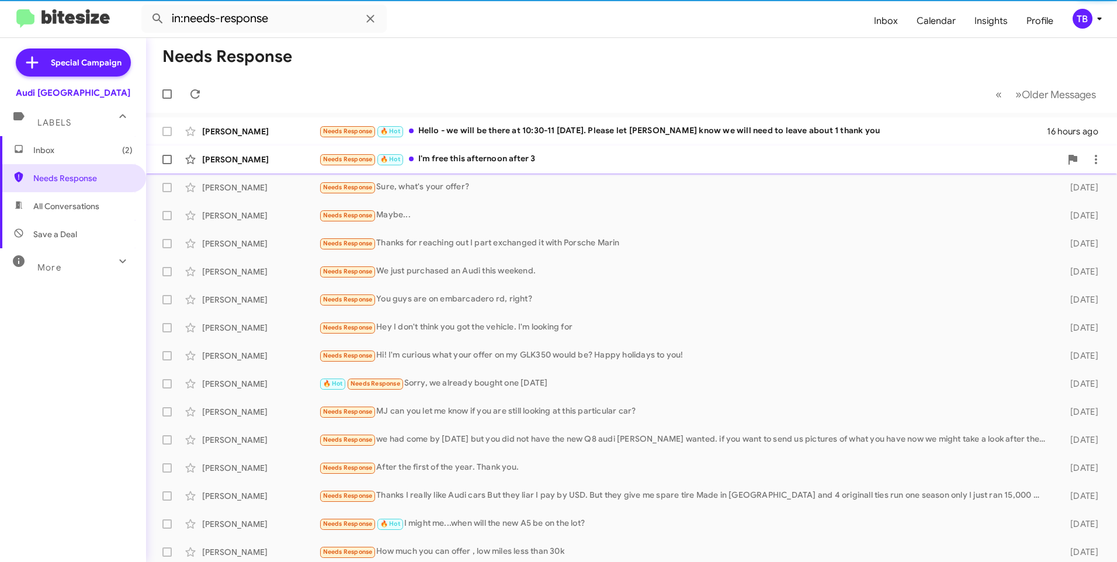
click at [505, 154] on div "Needs Response 🔥 Hot I'm free this afternoon after 3" at bounding box center [690, 158] width 742 height 13
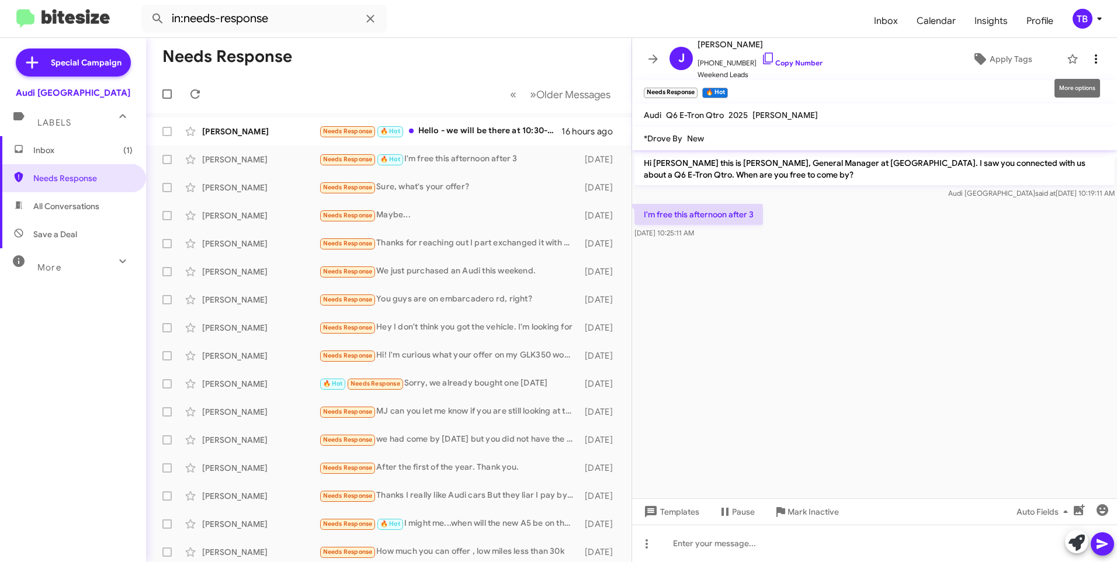
click at [1093, 57] on icon at bounding box center [1096, 59] width 14 height 14
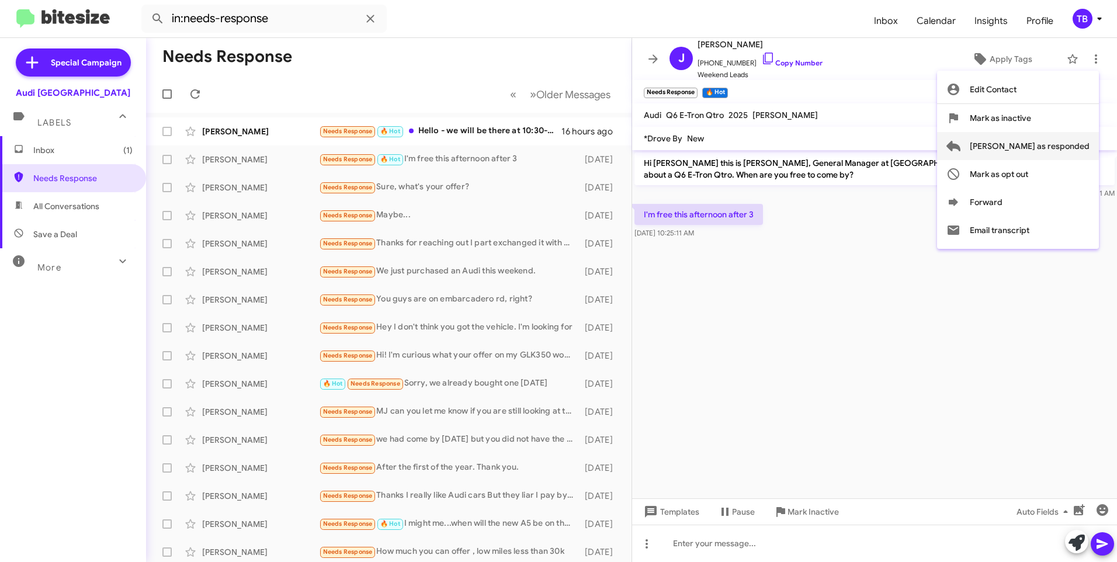
click at [1029, 154] on span "[PERSON_NAME] as responded" at bounding box center [1030, 146] width 120 height 28
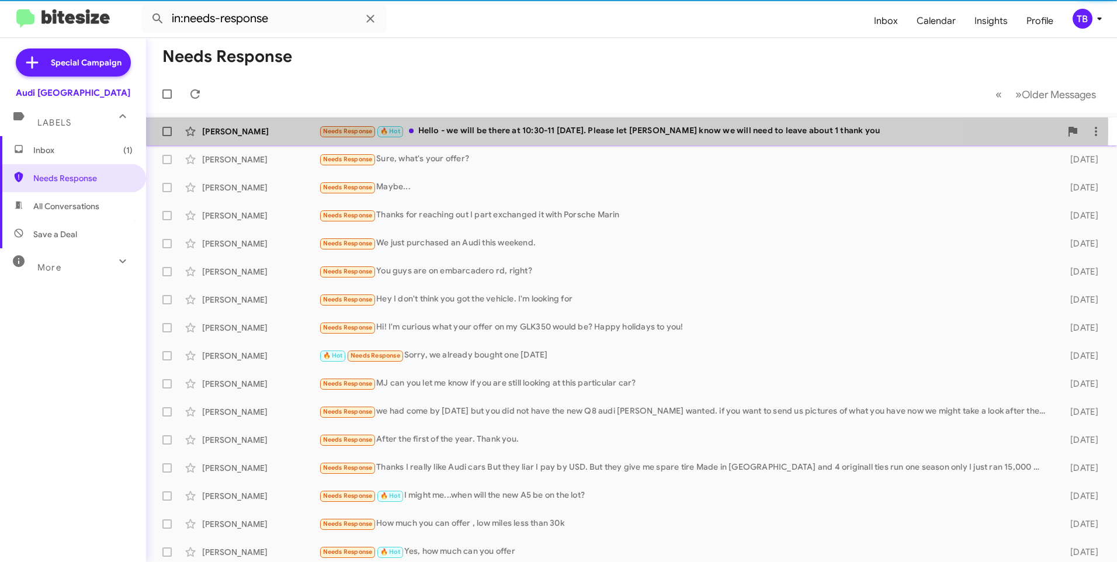
click at [517, 129] on div "Needs Response 🔥 Hot Hello - we will be there at 10:30-11 tomorrow. Please let …" at bounding box center [690, 130] width 742 height 13
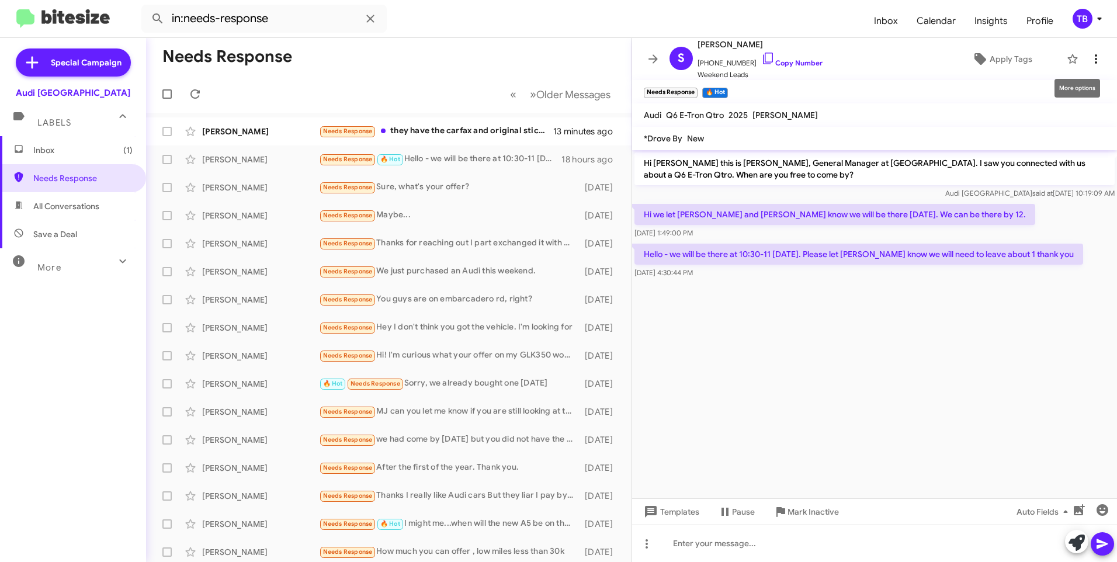
click at [1089, 65] on icon at bounding box center [1096, 59] width 14 height 14
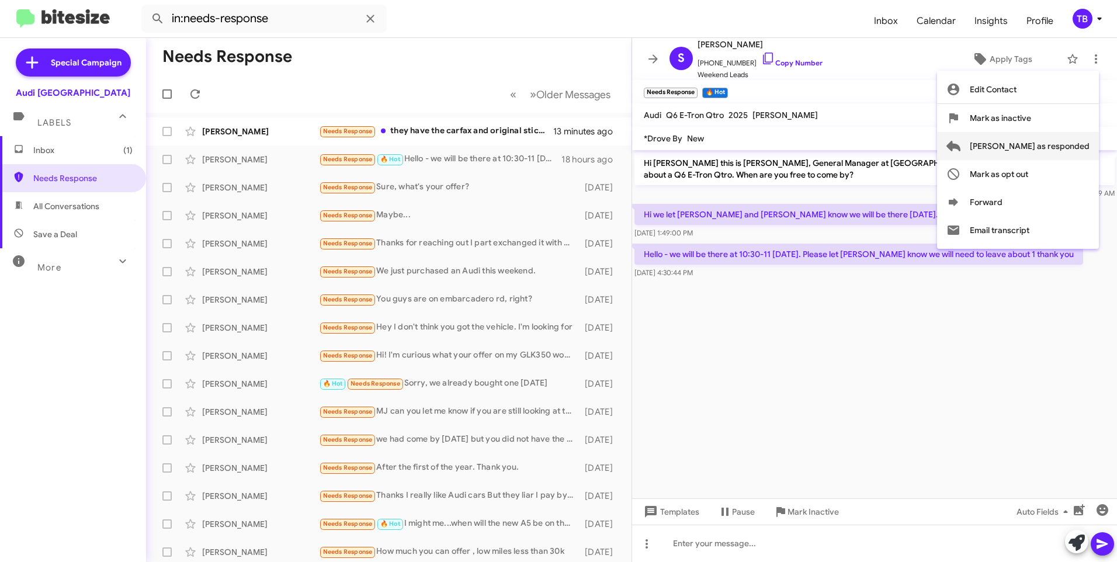
click at [1064, 147] on span "[PERSON_NAME] as responded" at bounding box center [1030, 146] width 120 height 28
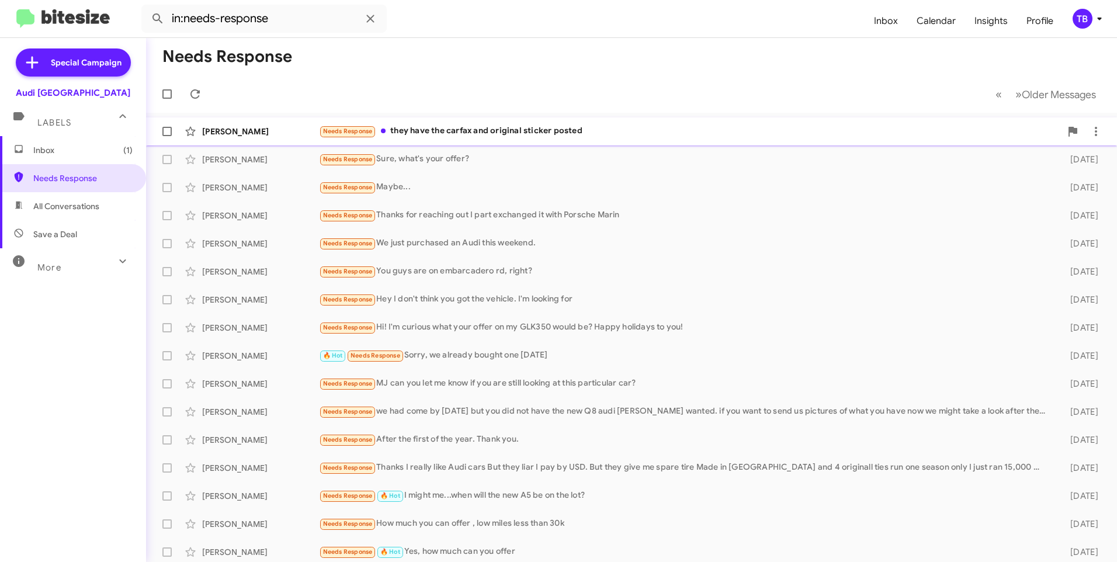
click at [564, 128] on div "Needs Response they have the carfax and original sticker posted" at bounding box center [690, 130] width 742 height 13
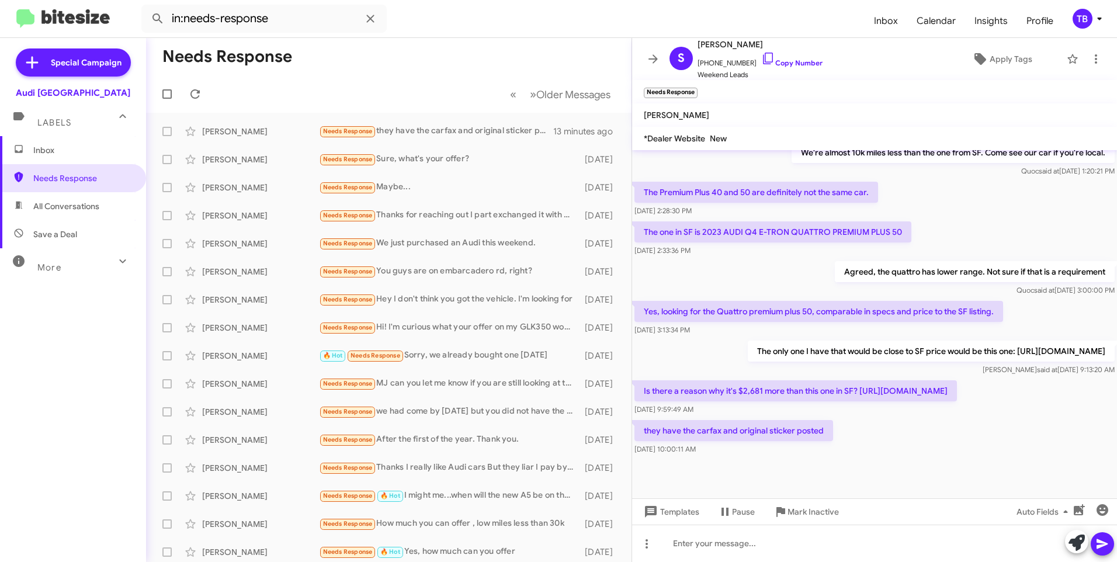
scroll to position [342, 0]
click at [779, 550] on div at bounding box center [874, 543] width 485 height 37
drag, startPoint x: 859, startPoint y: 380, endPoint x: 893, endPoint y: 390, distance: 34.6
click at [893, 390] on p "Is there a reason why it's $2,681 more than this one in SF? [URL][DOMAIN_NAME]" at bounding box center [795, 390] width 322 height 21
drag, startPoint x: 893, startPoint y: 390, endPoint x: 895, endPoint y: 380, distance: 10.2
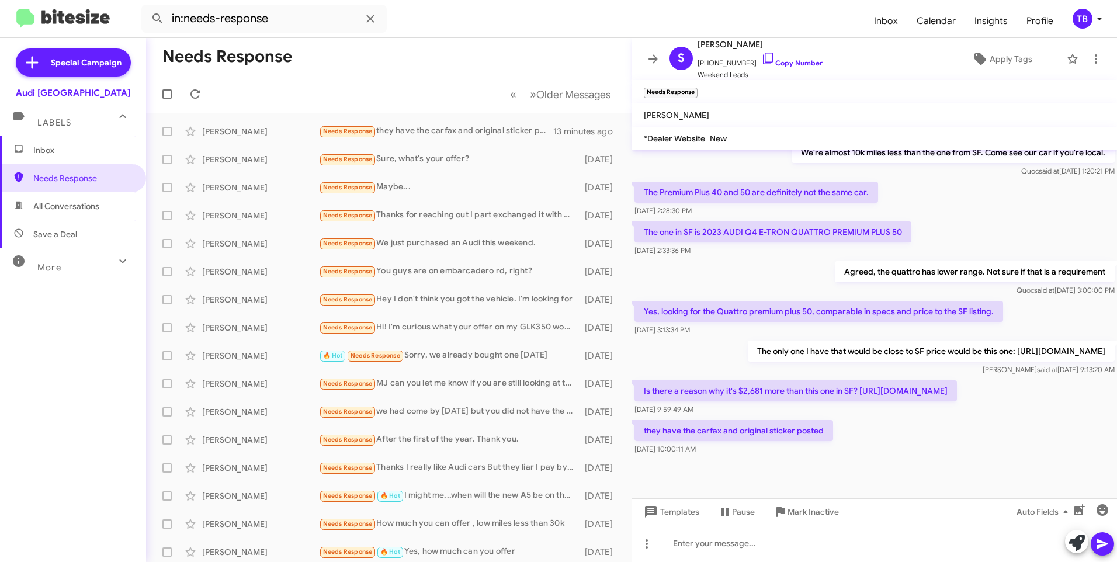
drag, startPoint x: 946, startPoint y: 342, endPoint x: 642, endPoint y: 349, distance: 304.4
click at [748, 349] on p "The only one I have that would be close to SF price would be this one: [URL][DO…" at bounding box center [931, 351] width 367 height 21
copy p "[URL][DOMAIN_NAME]"
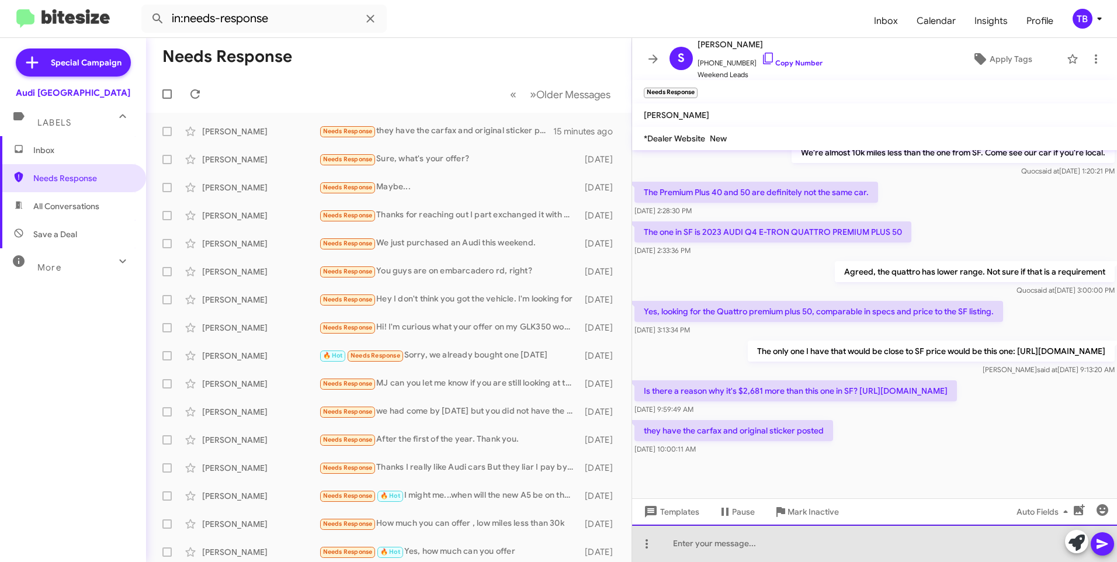
click at [789, 561] on div at bounding box center [874, 543] width 485 height 37
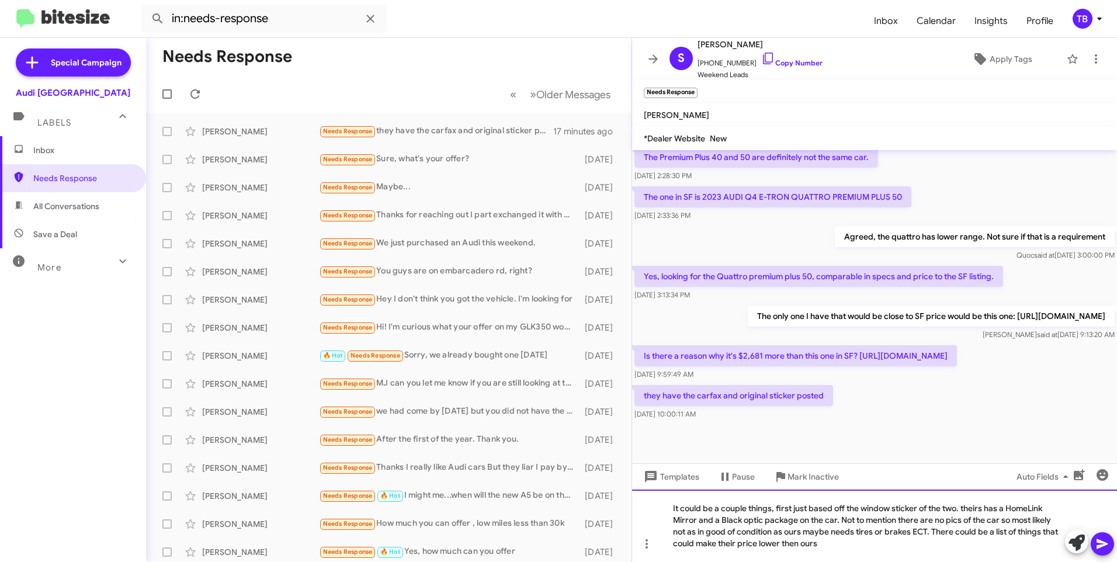
click at [835, 548] on div "It could be a couple things, first just based off the window sticker of the two…" at bounding box center [874, 526] width 485 height 72
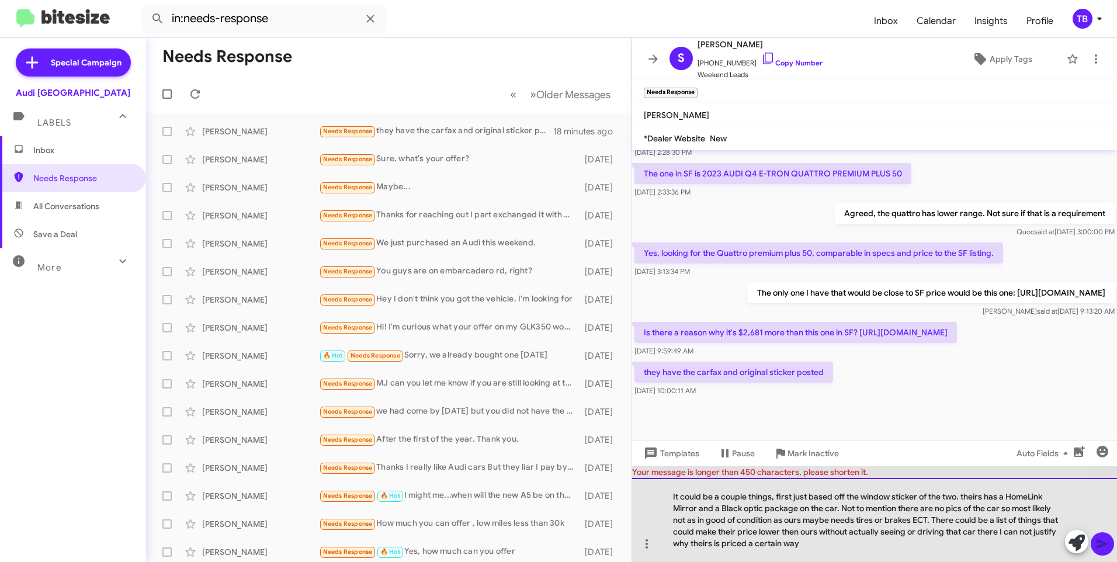
click at [733, 497] on div "It could be a couple things, first just based off the window sticker of the two…" at bounding box center [874, 520] width 485 height 84
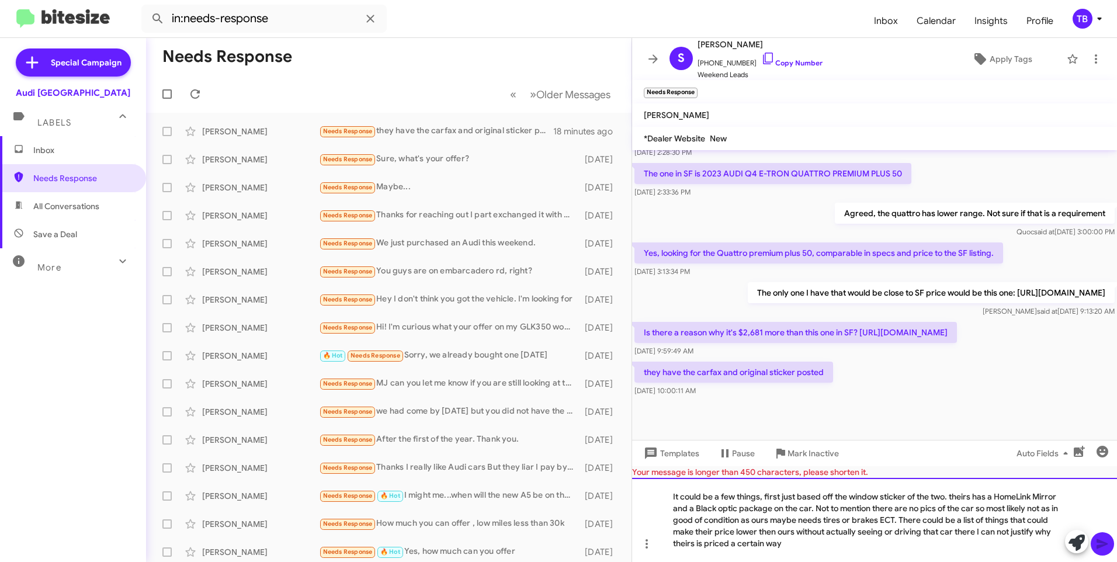
click at [785, 497] on div "It could be a few things, first just based off the window sticker of the two. t…" at bounding box center [874, 520] width 485 height 84
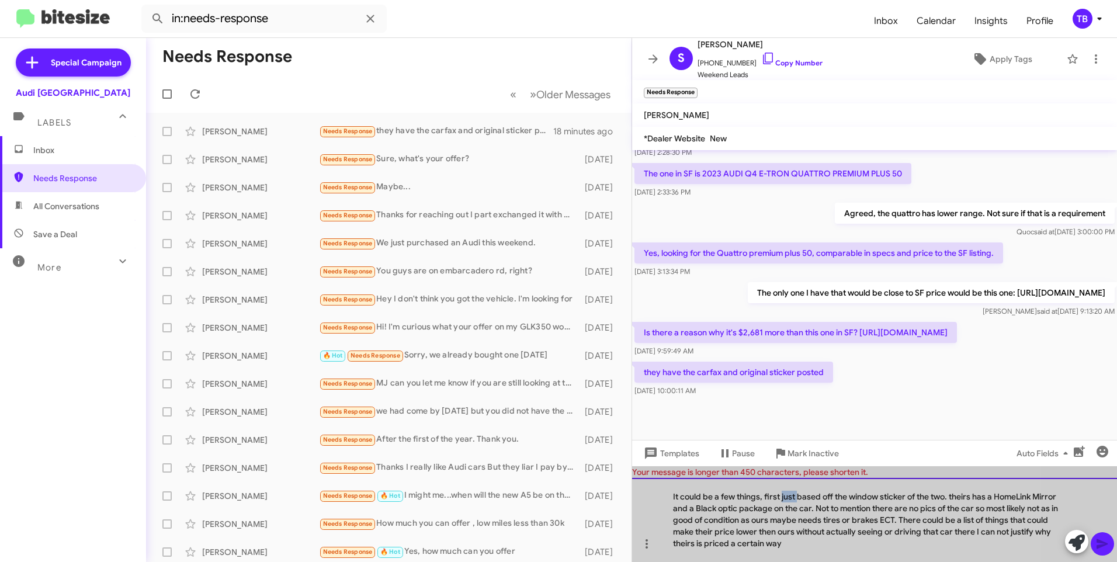
click at [785, 497] on div "It could be a few things, first just based off the window sticker of the two. t…" at bounding box center [874, 520] width 485 height 84
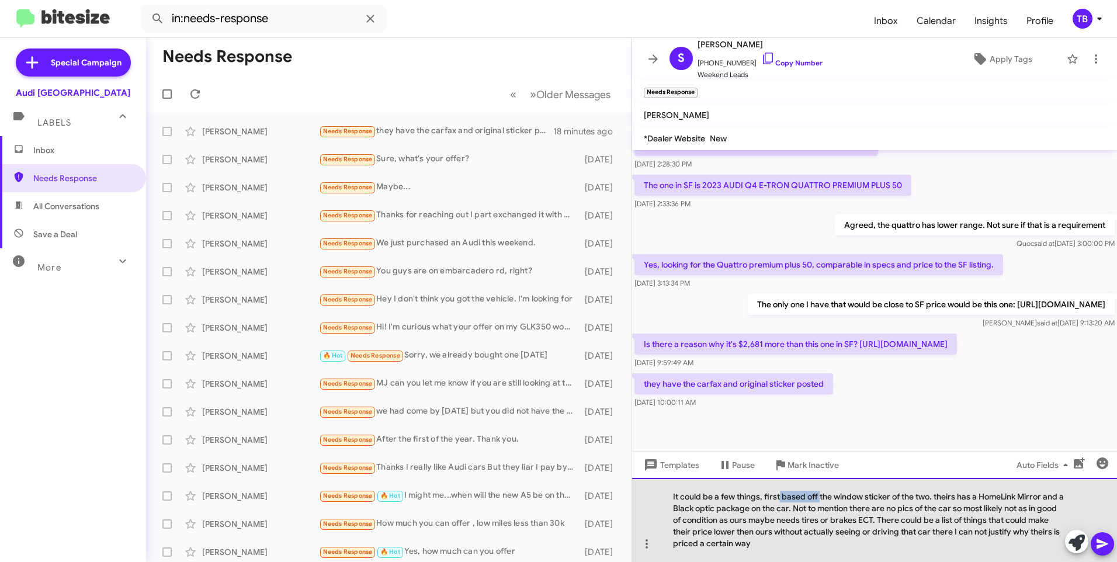
drag, startPoint x: 818, startPoint y: 497, endPoint x: 780, endPoint y: 498, distance: 38.0
click at [780, 498] on div "It could be a few things, first based off the window sticker of the two. theirs…" at bounding box center [874, 520] width 485 height 84
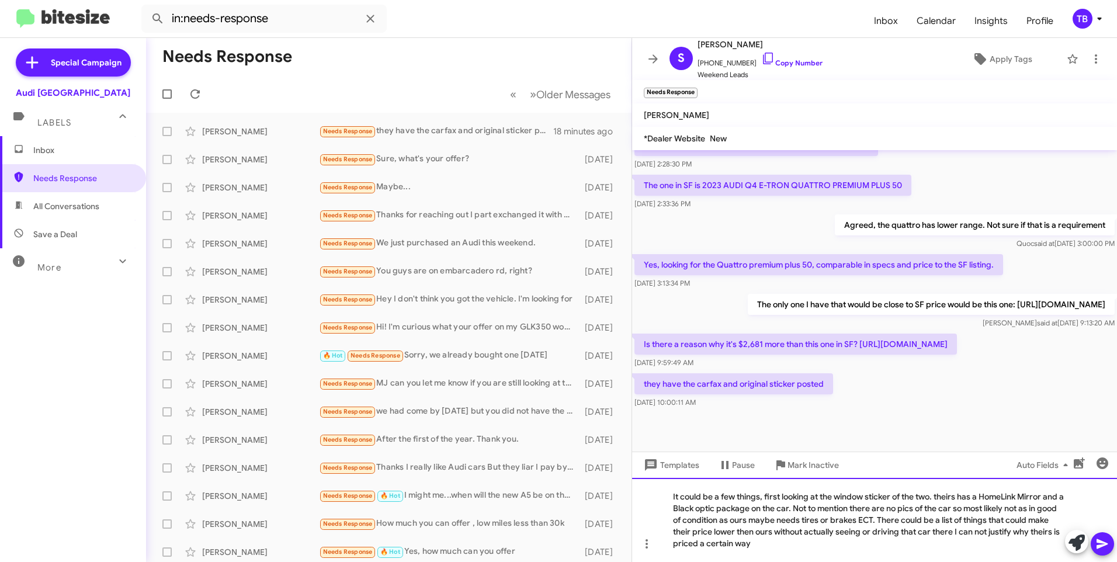
click at [891, 495] on div "It could be a few things, first looking at the window sticker of the two. their…" at bounding box center [874, 520] width 485 height 84
click at [944, 498] on div "It could be a few things, first looking at the window stickers of the two. thei…" at bounding box center [874, 520] width 485 height 84
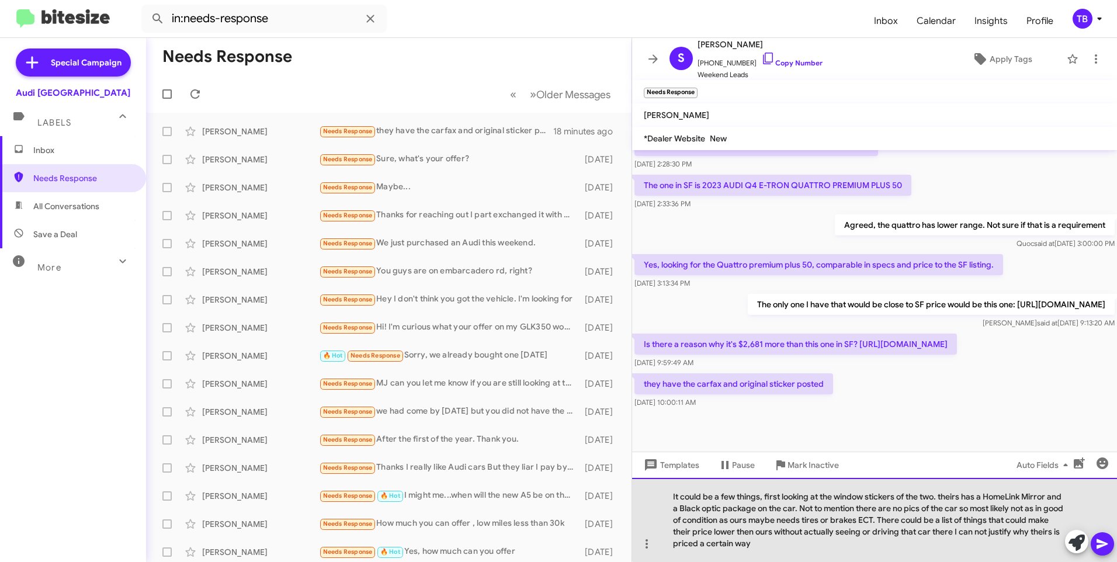
click at [949, 494] on div "It could be a few things, first looking at the window stickers of the two. thei…" at bounding box center [874, 520] width 485 height 84
click at [681, 532] on div "It could be a few things, first looking at the window stickers of the two. SF h…" at bounding box center [874, 520] width 485 height 84
click at [754, 533] on div "It could be a few things, first looking at the window stickers of the two. SF h…" at bounding box center [874, 520] width 485 height 84
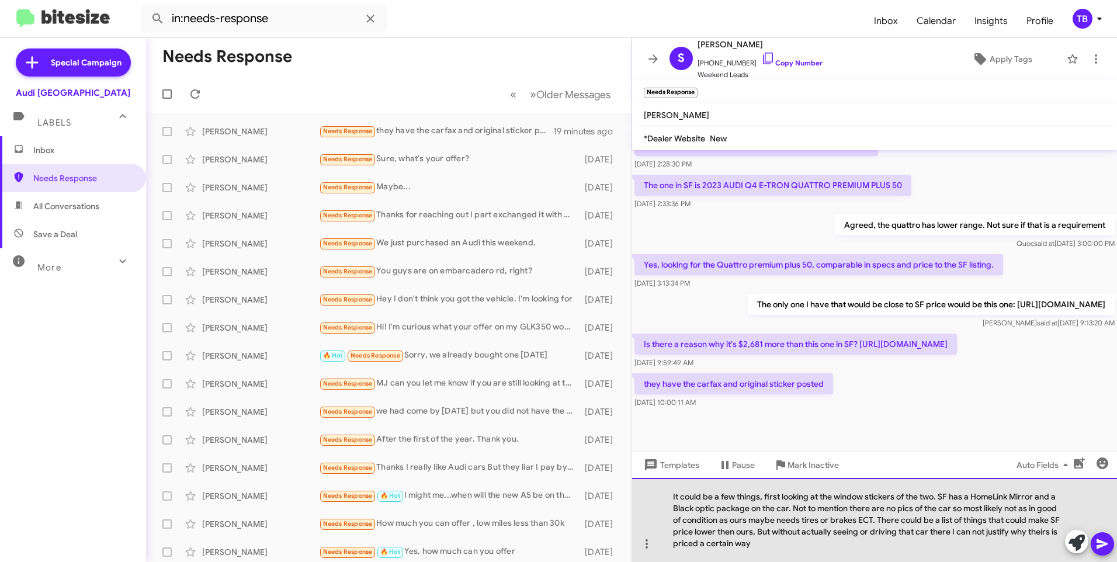
click at [780, 544] on div "It could be a few things, first looking at the window stickers of the two. SF h…" at bounding box center [874, 520] width 485 height 84
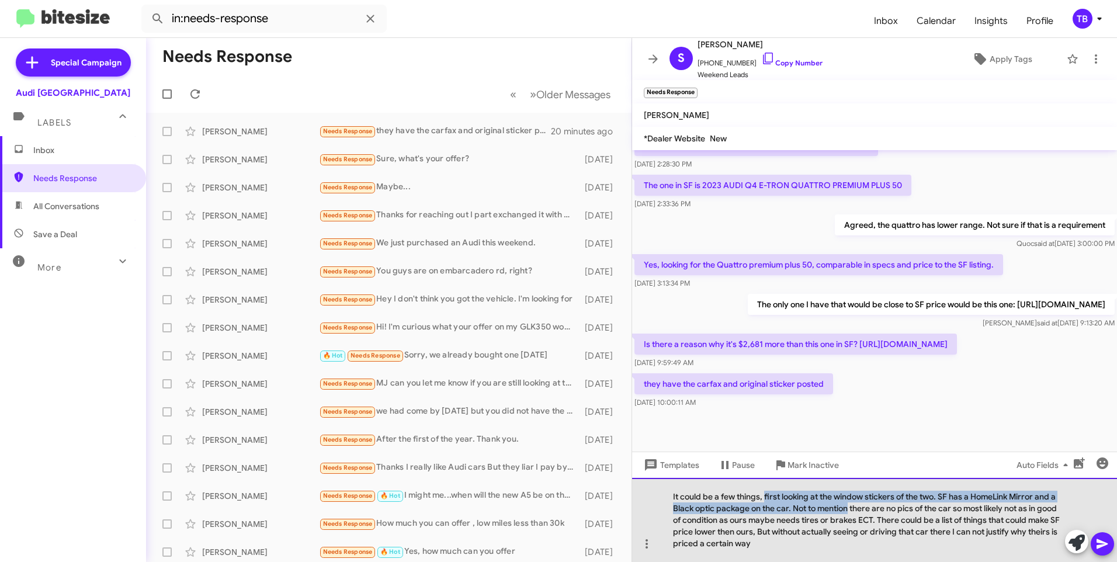
drag, startPoint x: 848, startPoint y: 509, endPoint x: 765, endPoint y: 496, distance: 84.0
click at [765, 496] on div "It could be a few things, first looking at the window stickers of the two. SF h…" at bounding box center [874, 520] width 485 height 84
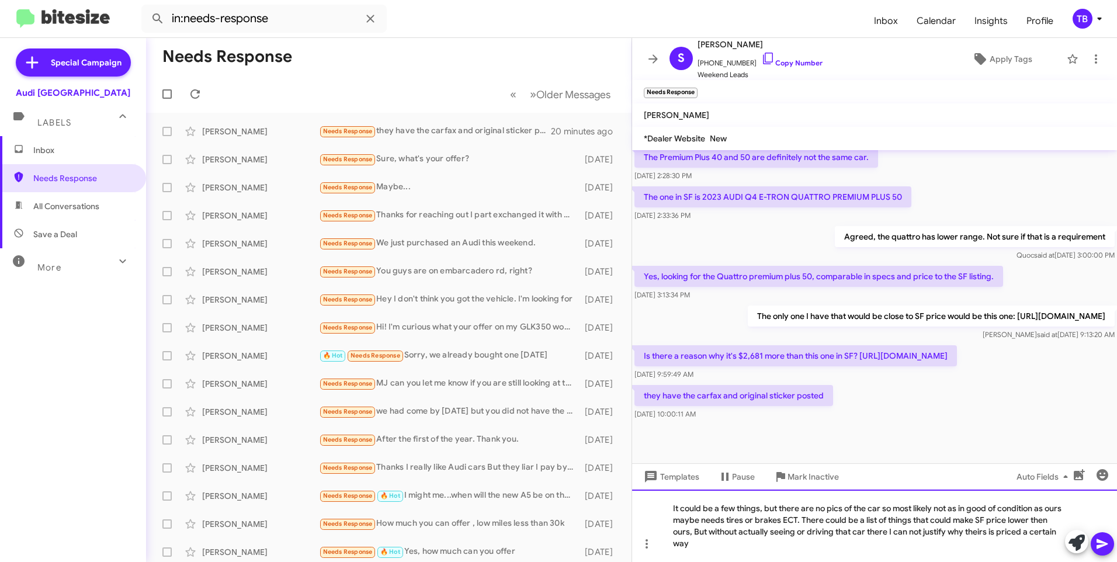
click at [693, 521] on div "It could be a few things, but there are no pics of the car so most likely not a…" at bounding box center [874, 526] width 485 height 72
click at [809, 523] on div "It could be a few things, but there are no pics of the car so most likely not a…" at bounding box center [874, 526] width 485 height 72
click at [828, 522] on div "It could be a few things, but there are no pics of the car so most likely not a…" at bounding box center [874, 526] width 485 height 72
click at [692, 526] on div "It could be a few things, but there are no pics of the car so most likely not a…" at bounding box center [874, 526] width 485 height 72
click at [691, 525] on div "It could be a few things, but there are no pics of the car so most likely not a…" at bounding box center [874, 526] width 485 height 72
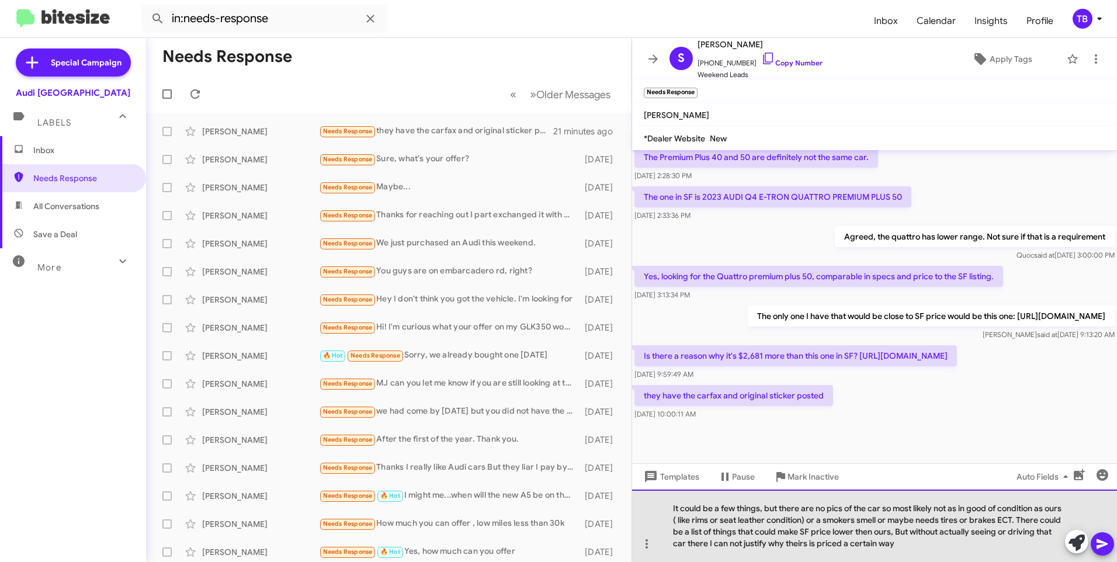
click at [936, 550] on div "It could be a few things, but there are no pics of the car so most likely not a…" at bounding box center [874, 526] width 485 height 72
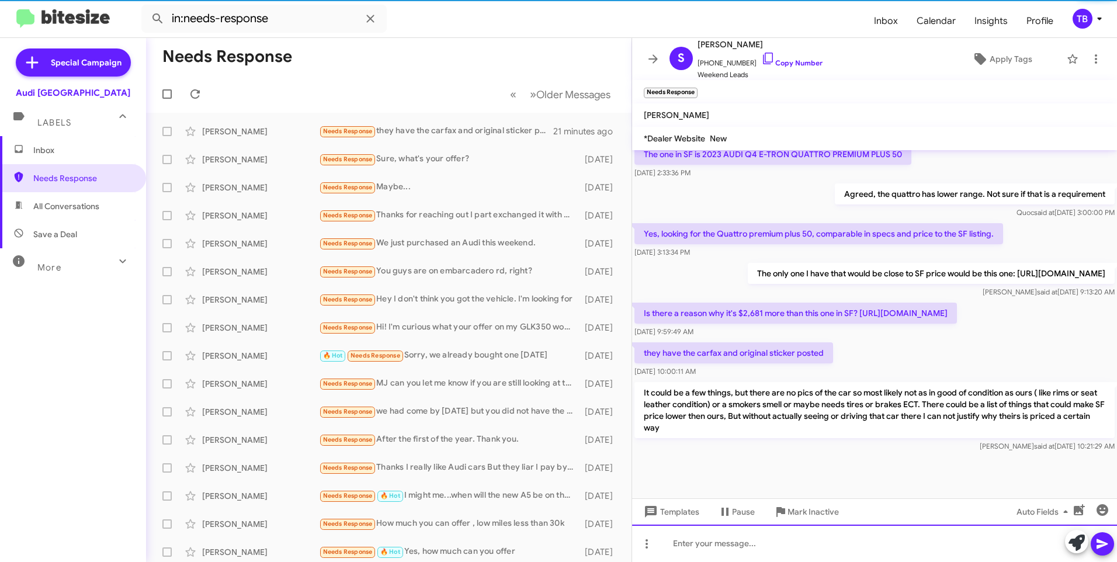
scroll to position [420, 0]
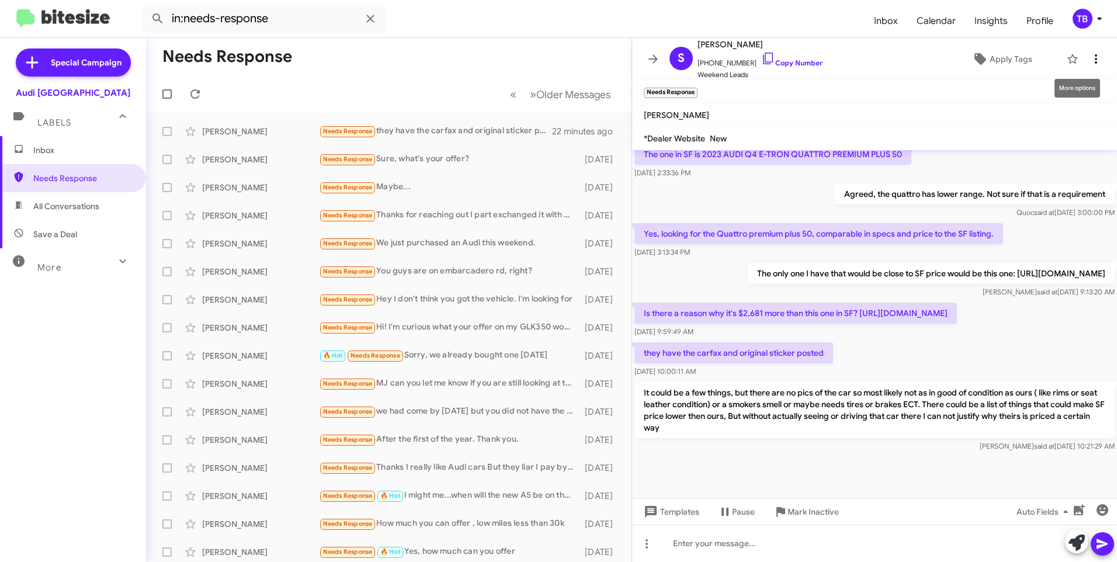
click at [1092, 56] on icon at bounding box center [1096, 59] width 14 height 14
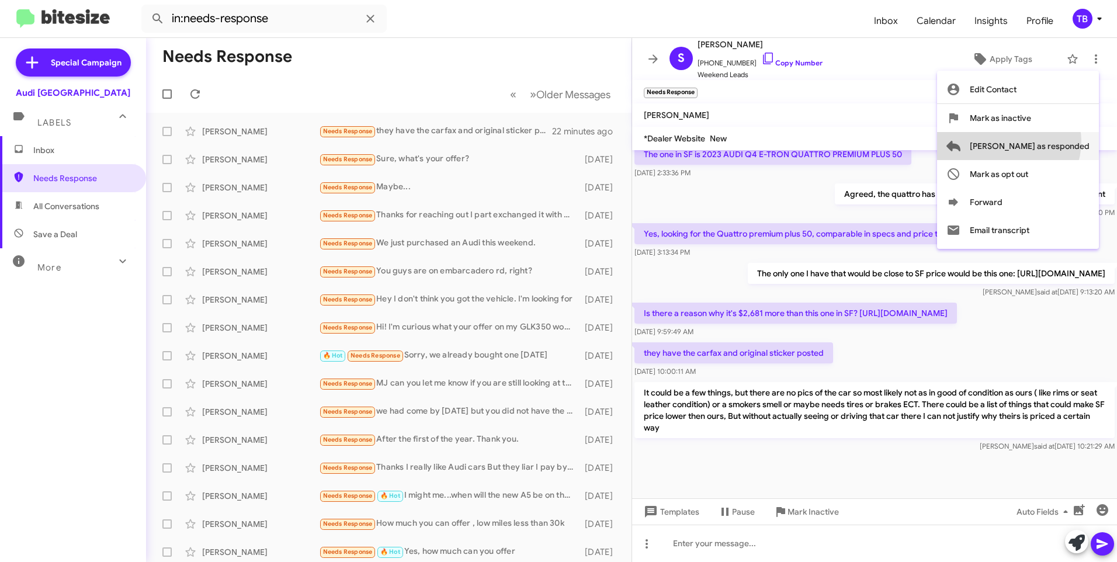
click at [1055, 141] on span "[PERSON_NAME] as responded" at bounding box center [1030, 146] width 120 height 28
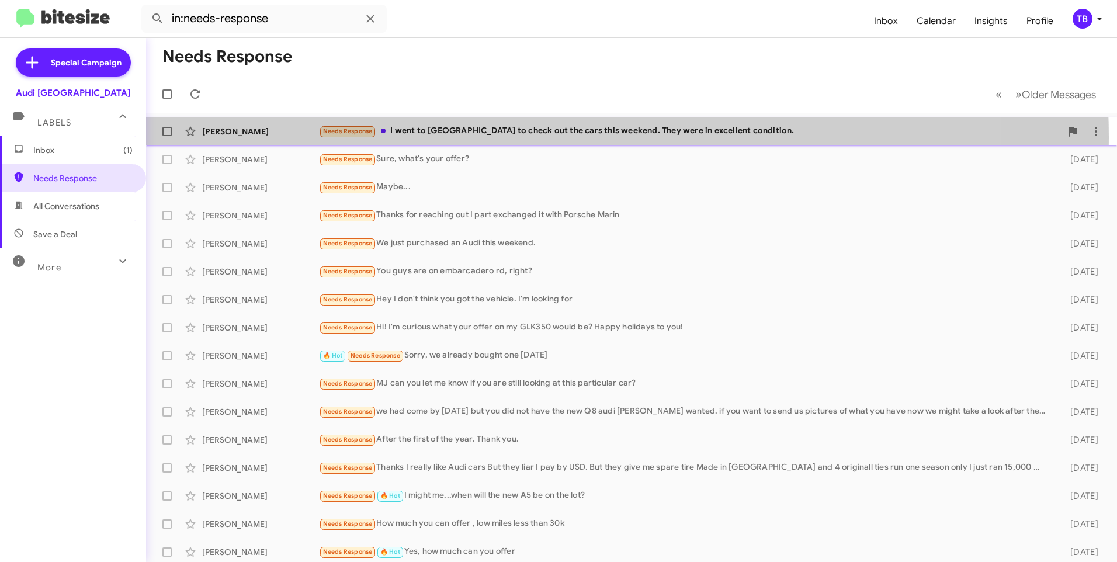
click at [535, 137] on div "Needs Response I went to SF to check out the cars this weekend. They were in ex…" at bounding box center [690, 130] width 742 height 13
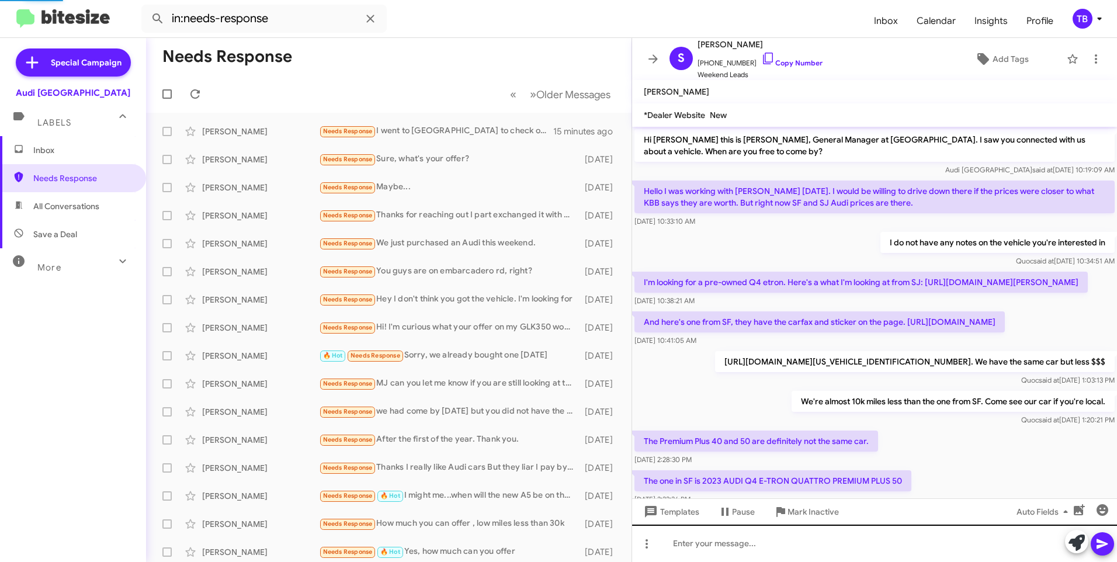
scroll to position [439, 0]
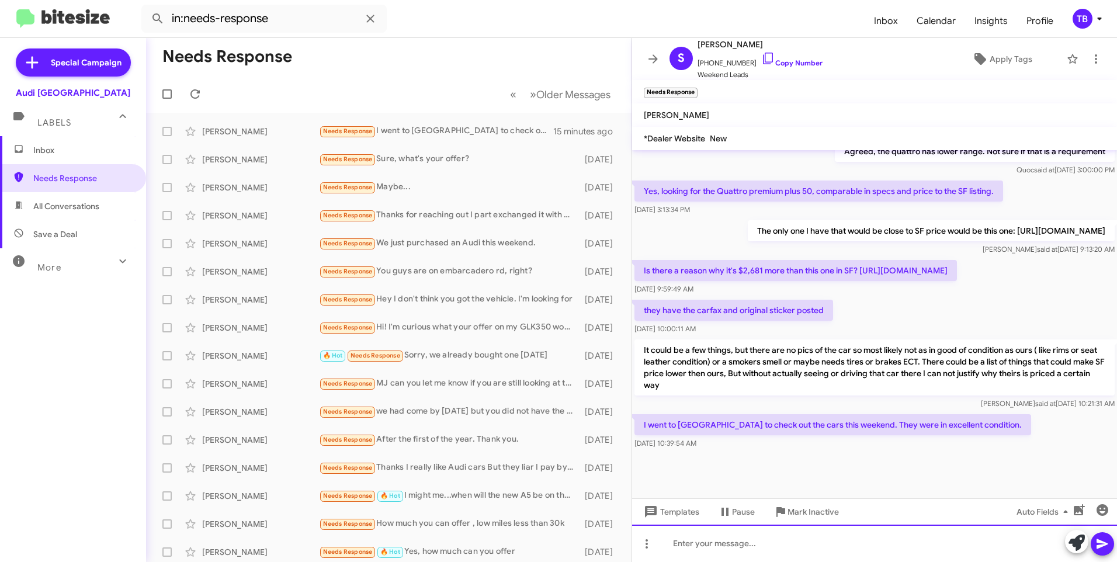
click at [771, 554] on div at bounding box center [874, 543] width 485 height 37
click at [682, 537] on div "So what has stopped you from making a purchase?" at bounding box center [874, 543] width 485 height 37
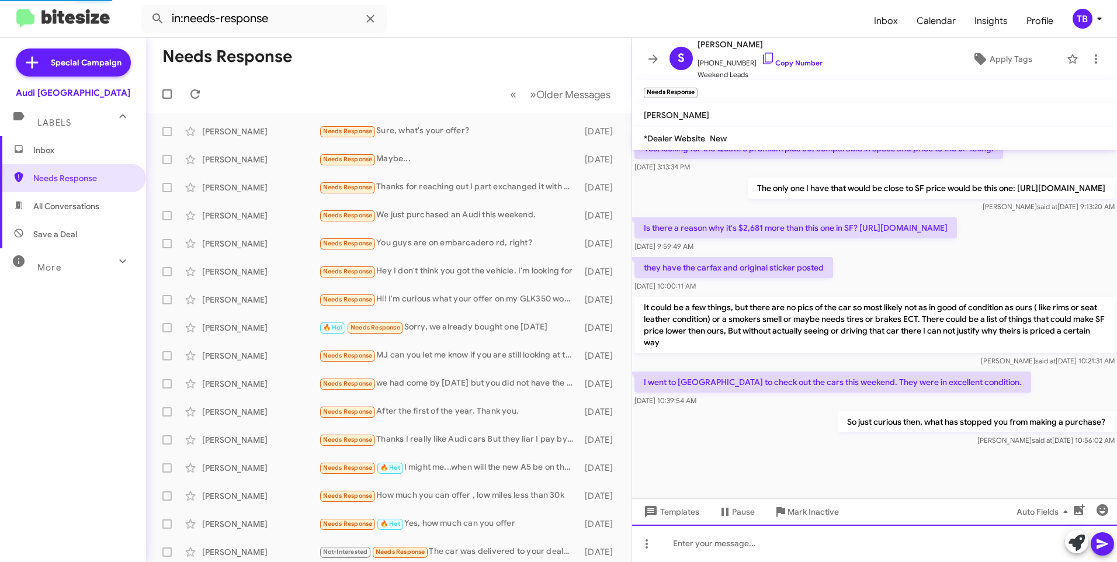
scroll to position [482, 0]
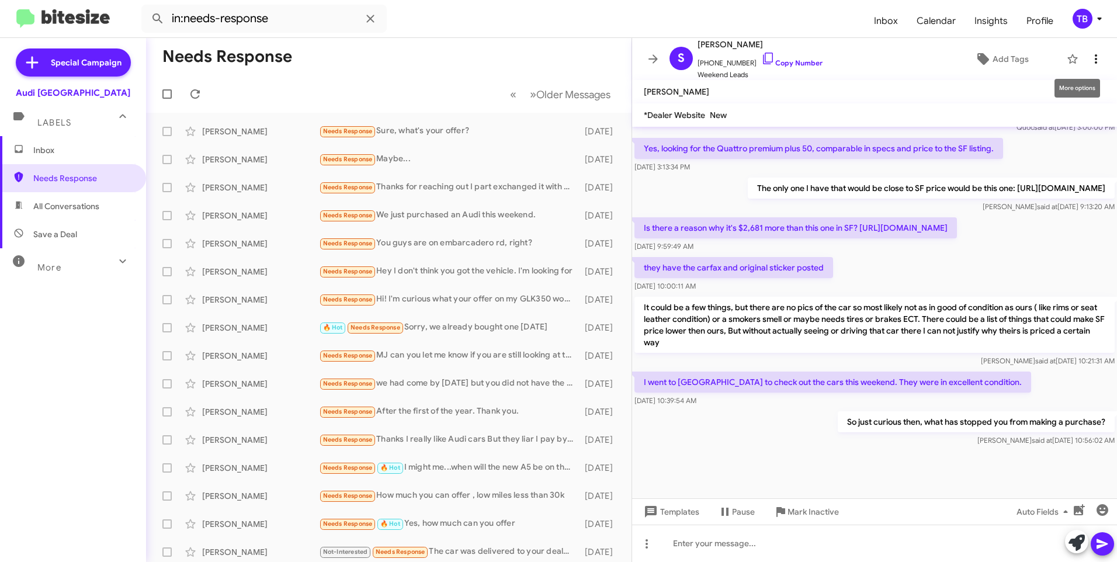
click at [1094, 52] on span at bounding box center [1095, 59] width 23 height 14
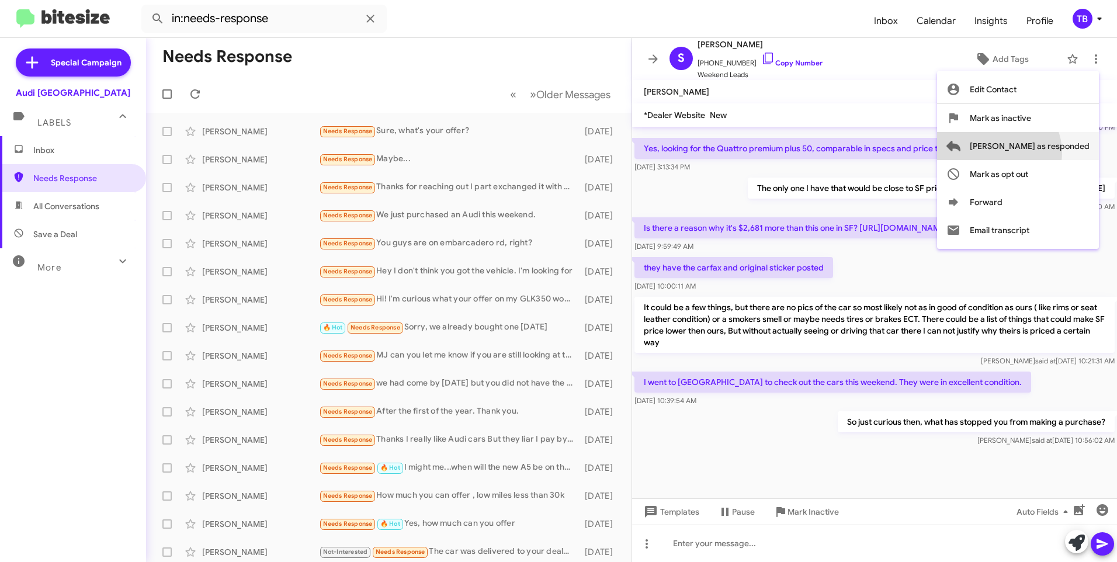
click at [1045, 152] on span "[PERSON_NAME] as responded" at bounding box center [1030, 146] width 120 height 28
